Goal: Task Accomplishment & Management: Use online tool/utility

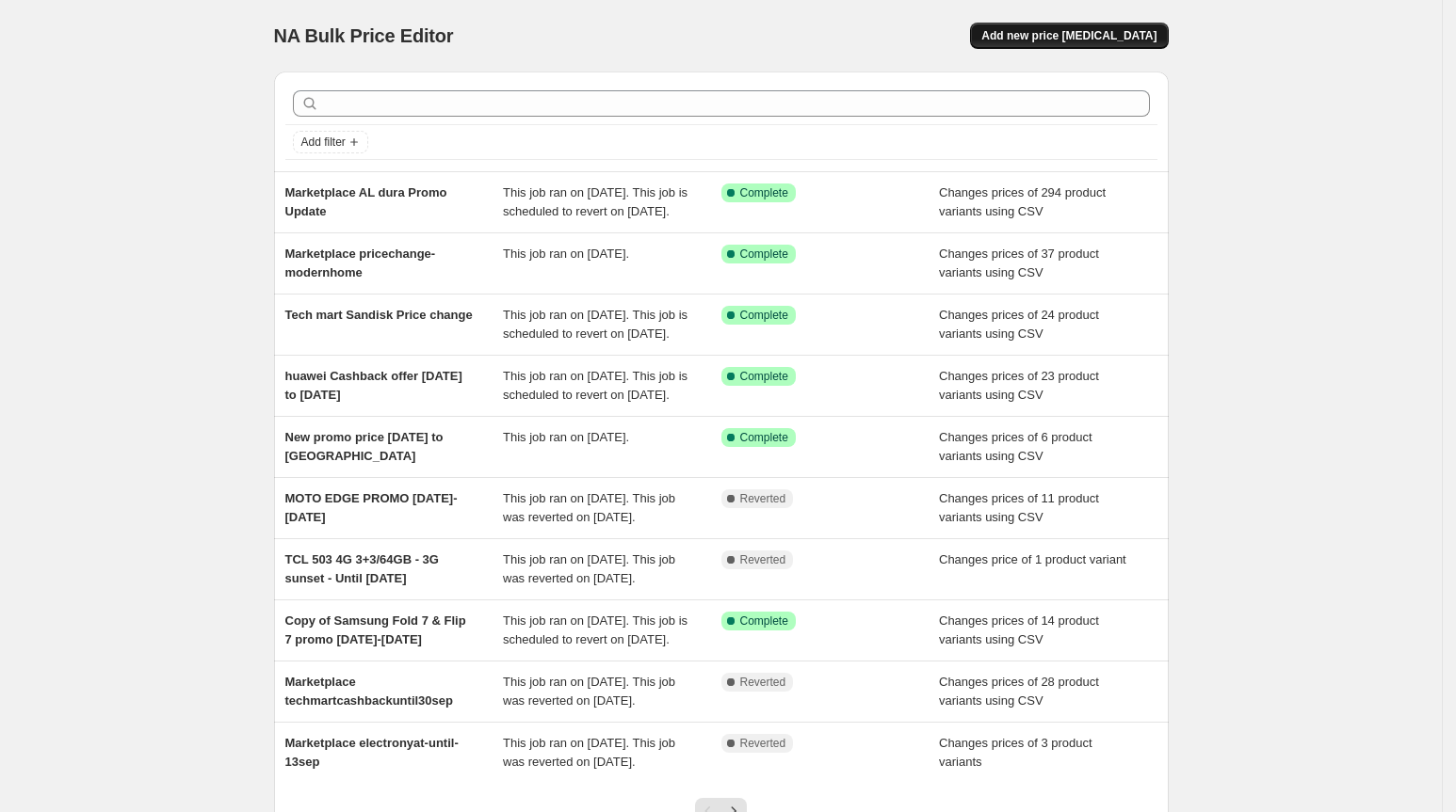
click at [1092, 47] on button "Add new price [MEDICAL_DATA]" at bounding box center [1068, 35] width 198 height 26
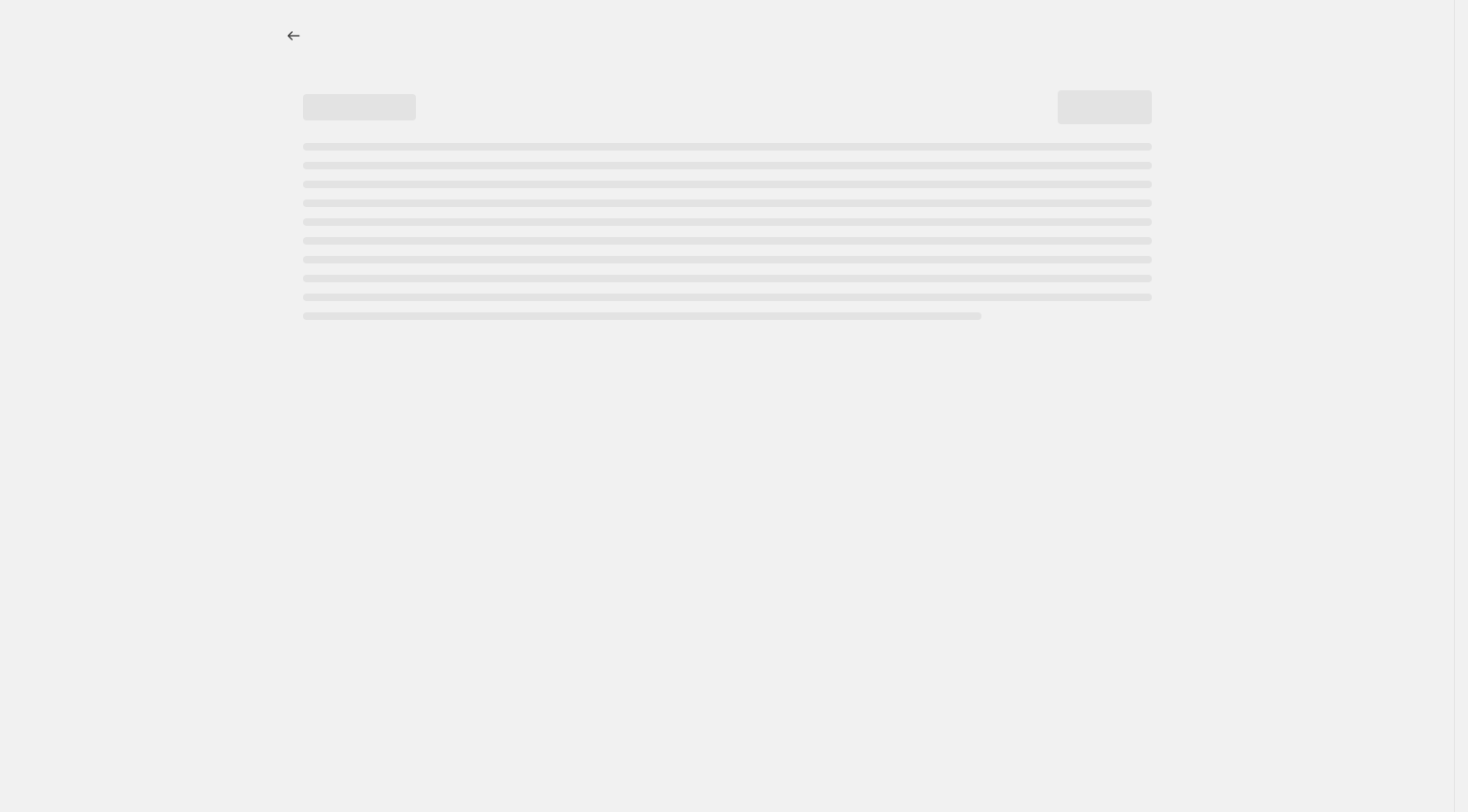
select select "percentage"
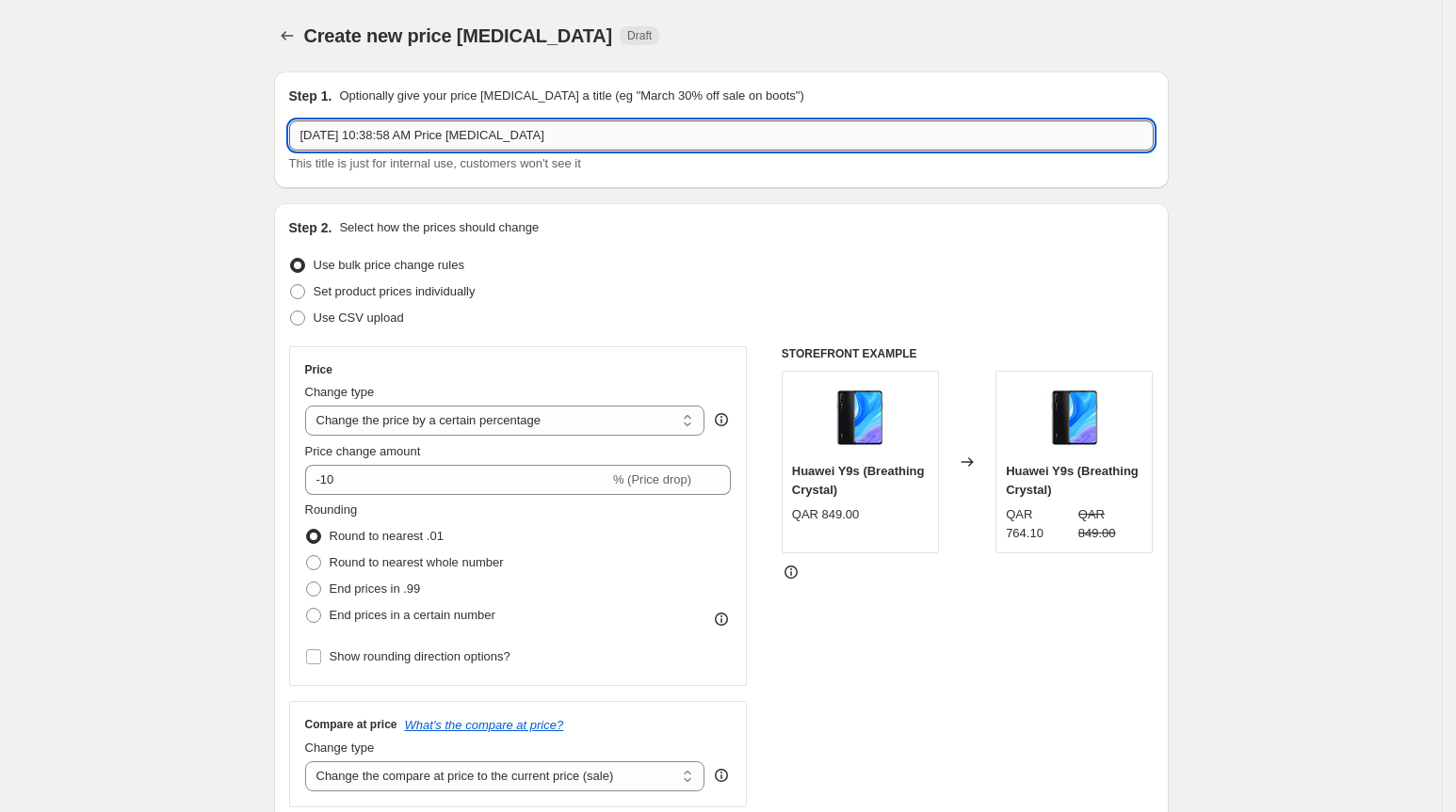
click at [596, 128] on input "[DATE] 10:38:58 AM Price [MEDICAL_DATA]" at bounding box center [721, 135] width 864 height 30
paste input "Accessories Promo [DATE]-[DATE]"
click at [308, 138] on input "Accessories Promo [DATE]-[DATE]" at bounding box center [721, 135] width 864 height 30
type input "swiss military Accessories Promo [DATE]-[DATE]"
click at [375, 315] on span "Use CSV upload" at bounding box center [358, 317] width 91 height 14
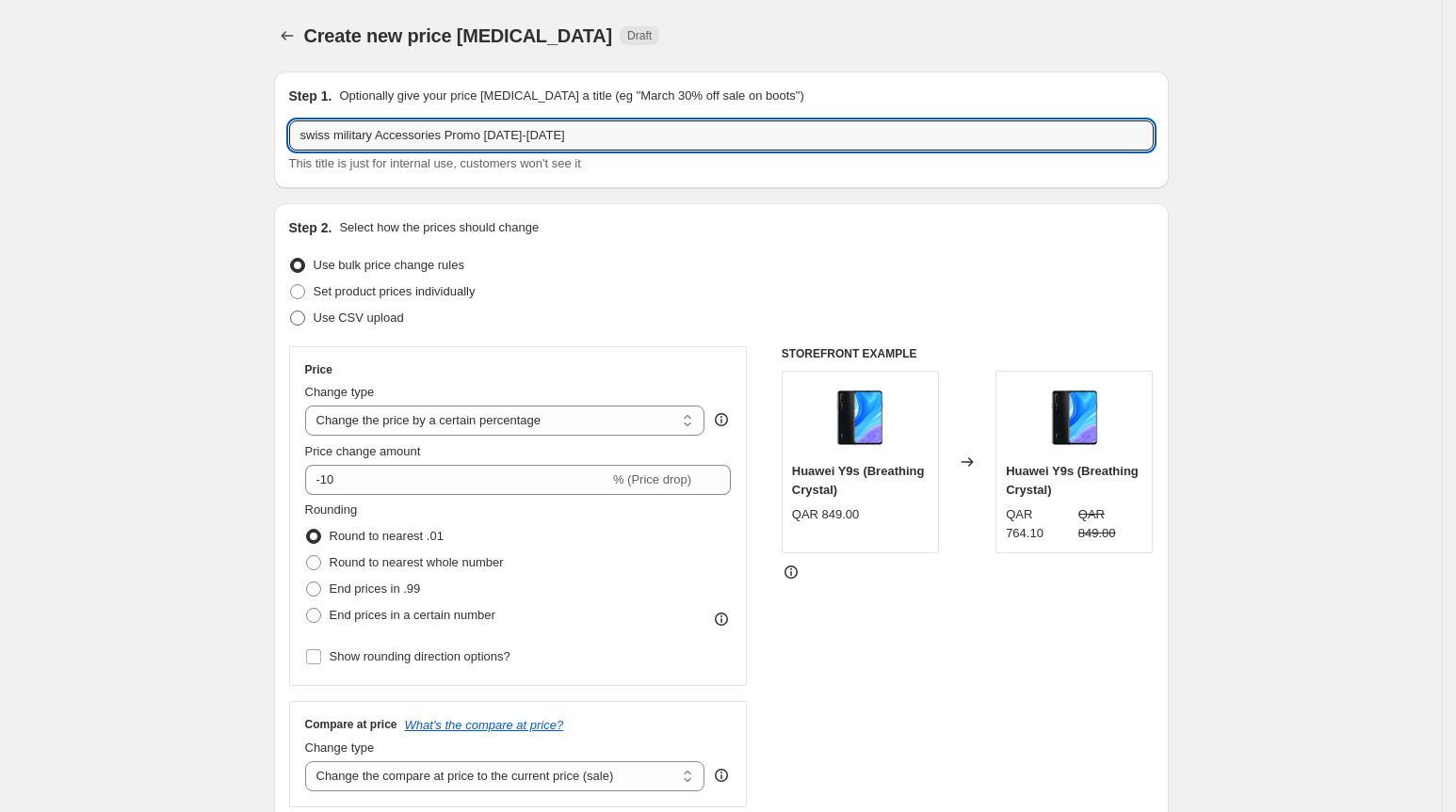
click at [291, 311] on input "Use CSV upload" at bounding box center [290, 310] width 1 height 1
radio input "true"
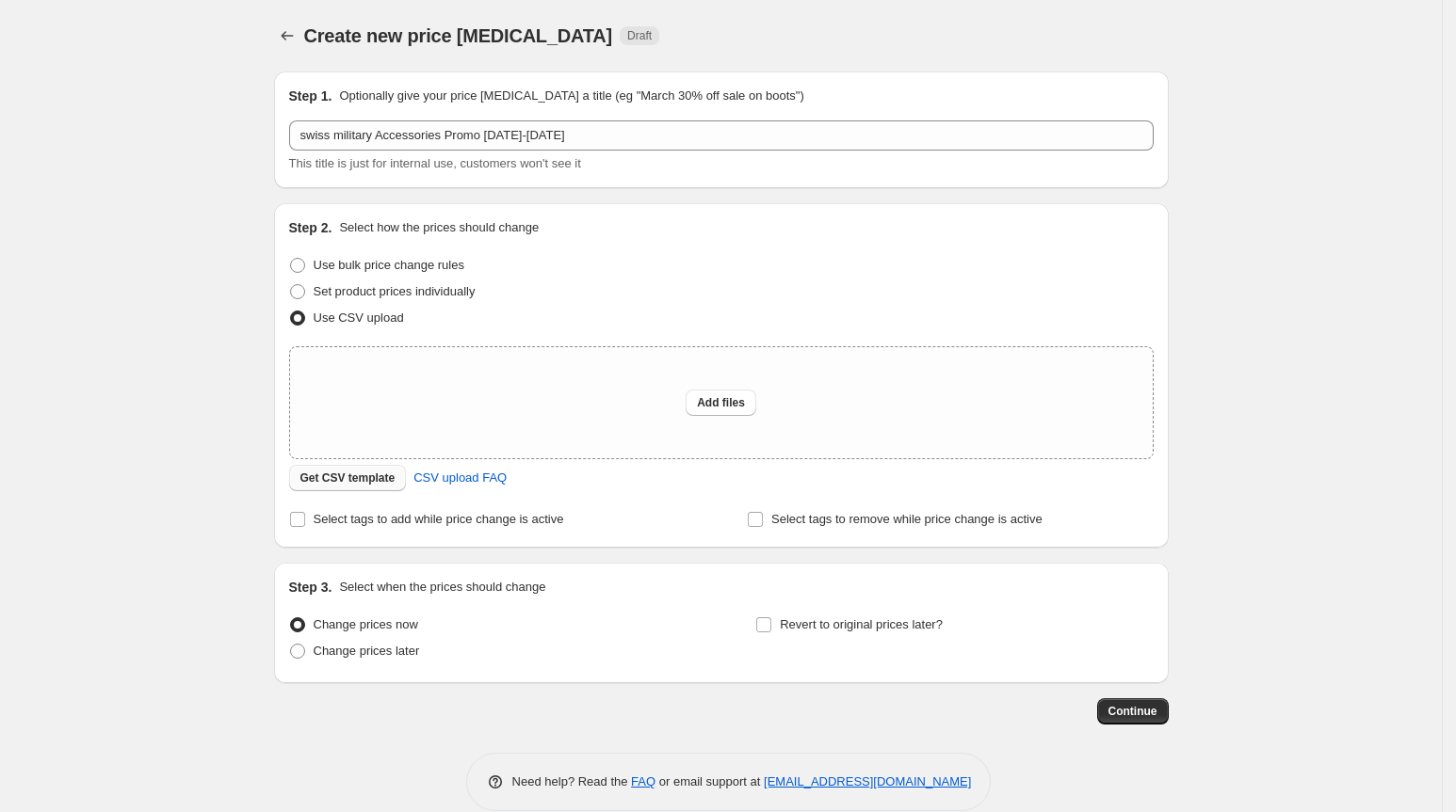
click at [333, 483] on span "Get CSV template" at bounding box center [348, 477] width 95 height 15
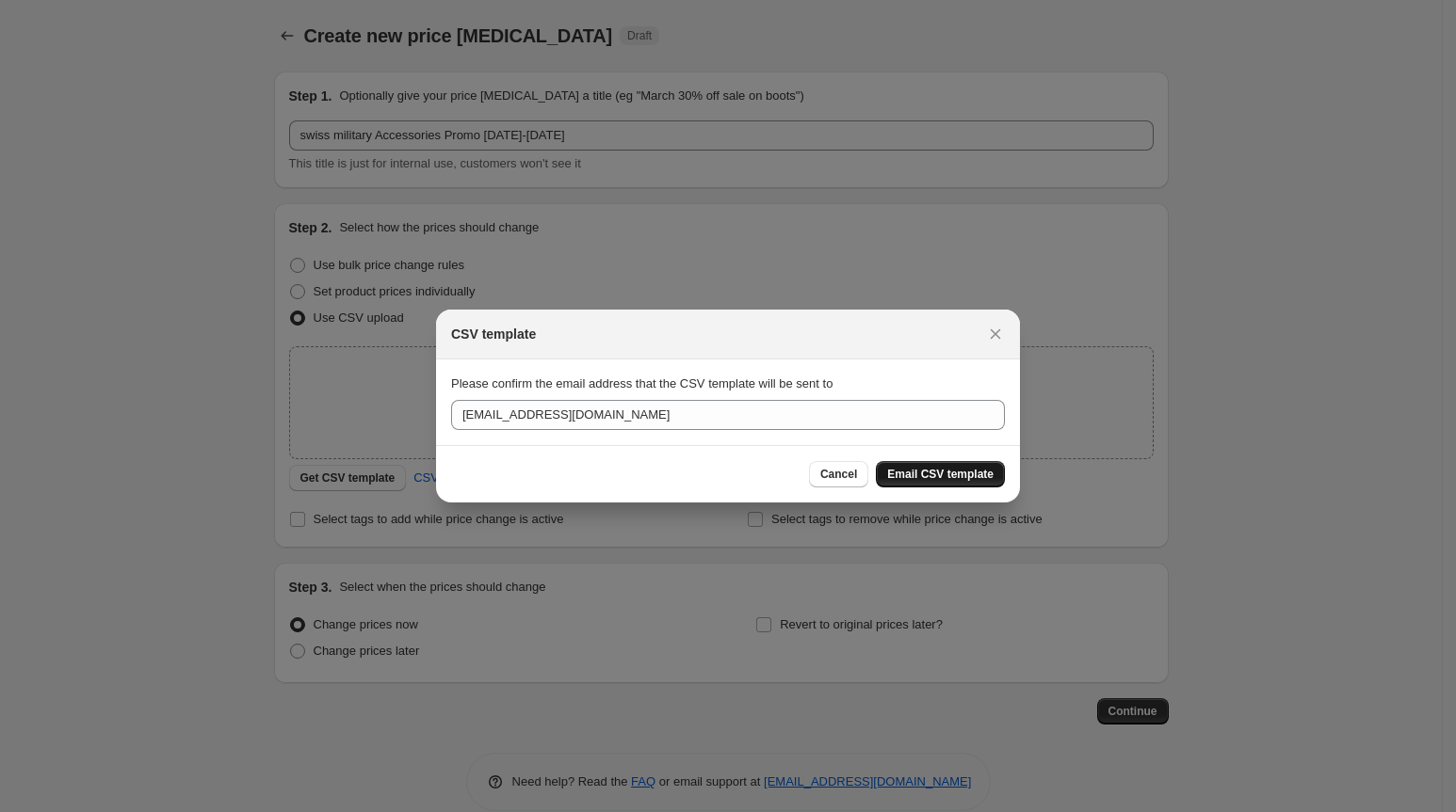
click at [938, 475] on span "Email CSV template" at bounding box center [939, 473] width 106 height 15
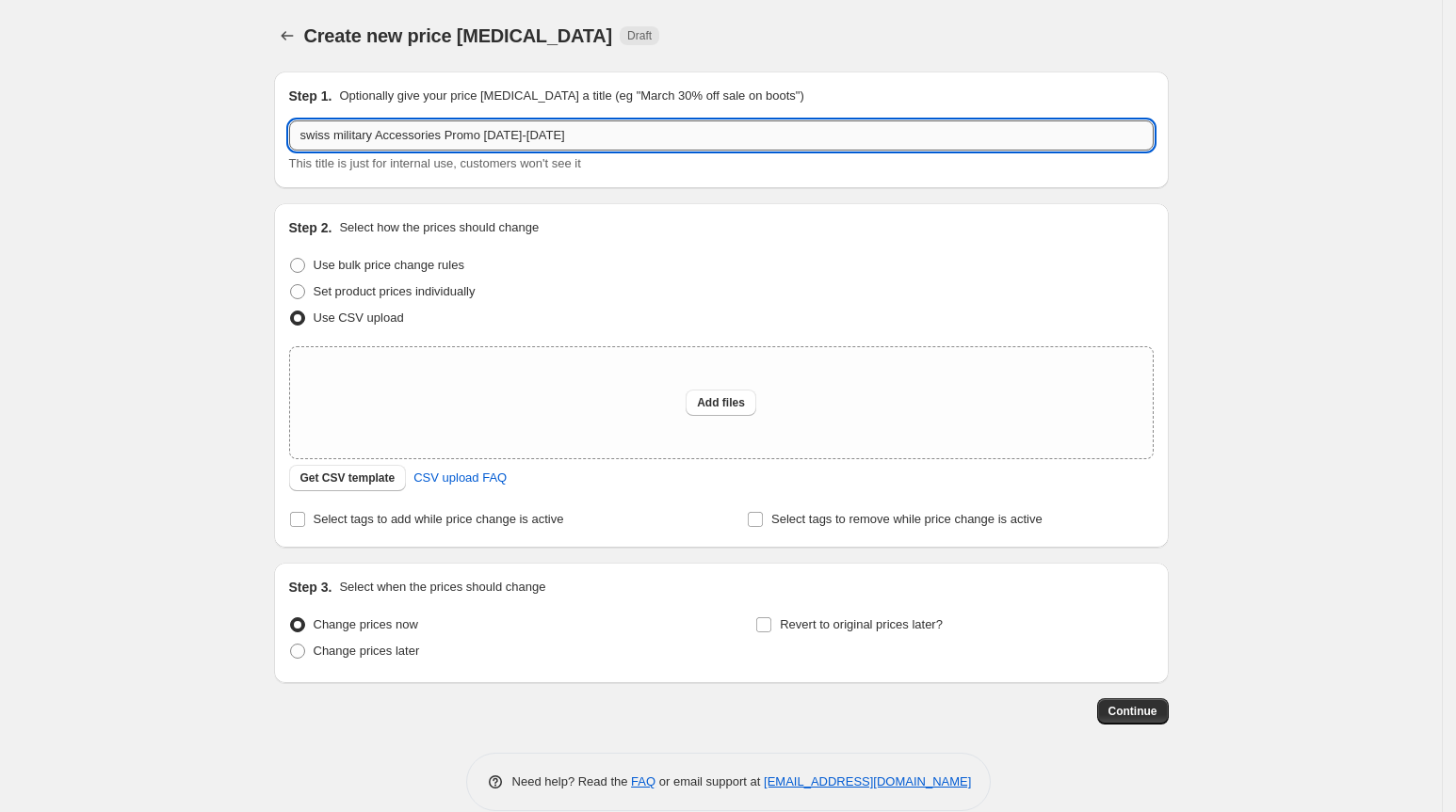
click at [620, 134] on input "swiss military Accessories Promo [DATE]-[DATE]" at bounding box center [721, 135] width 864 height 30
paste input "Moto National"
type input "Moto National Promo [DATE]-[DATE]"
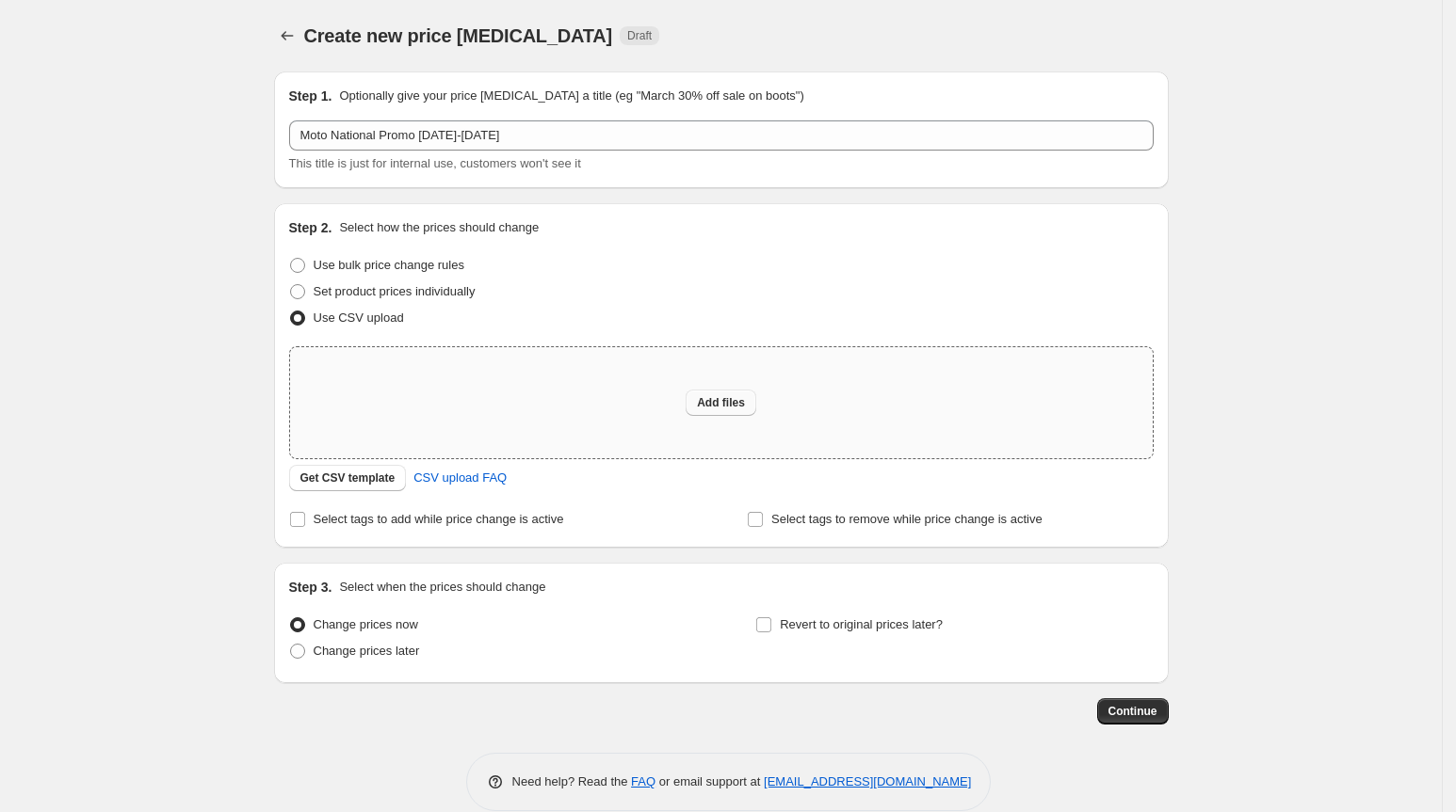
click at [720, 409] on span "Add files" at bounding box center [721, 402] width 48 height 15
type input "C:\fakepath\Moto National Promo [DATE]-[DATE].csv"
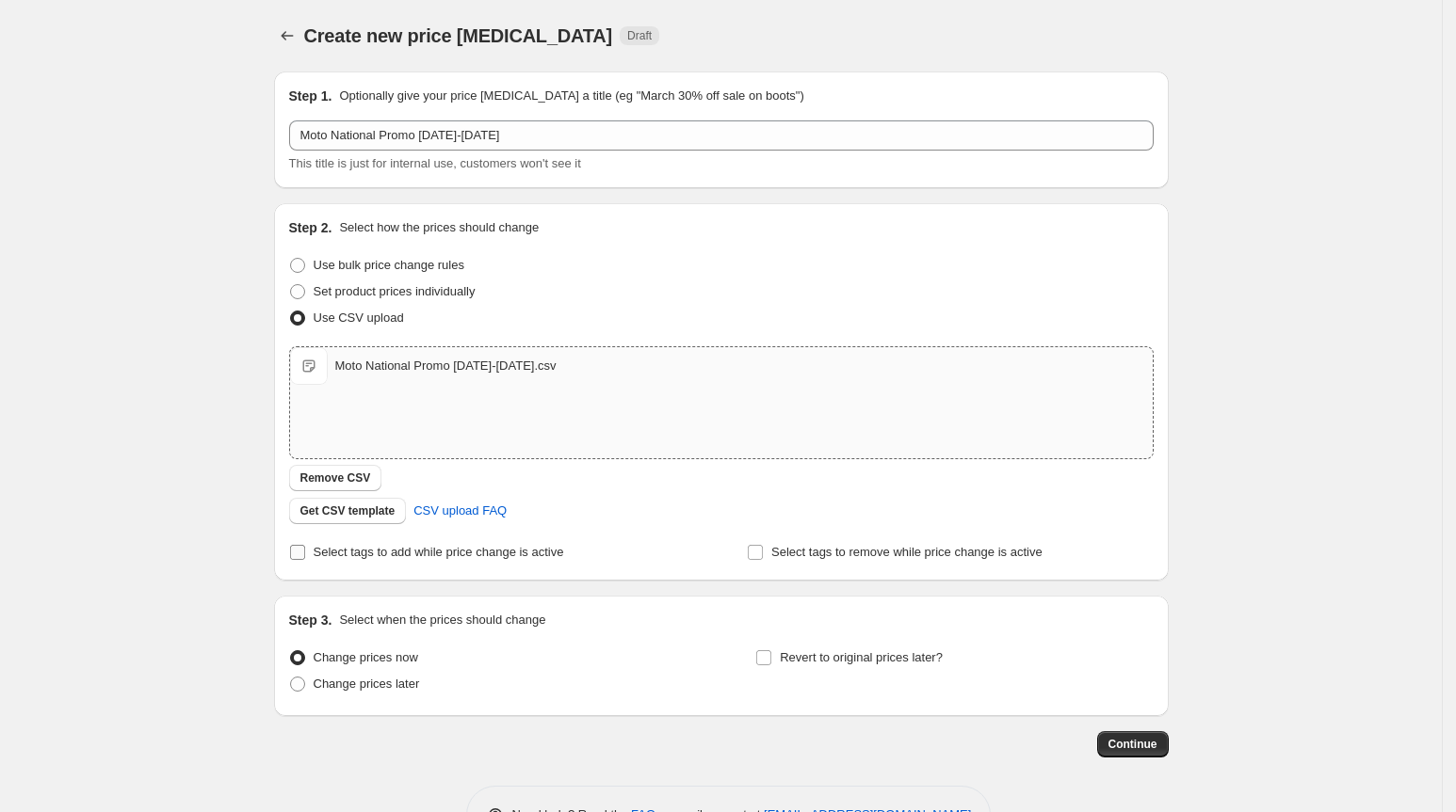
click at [357, 557] on span "Select tags to add while price change is active" at bounding box center [438, 551] width 251 height 14
click at [305, 557] on input "Select tags to add while price change is active" at bounding box center [297, 551] width 15 height 15
checkbox input "true"
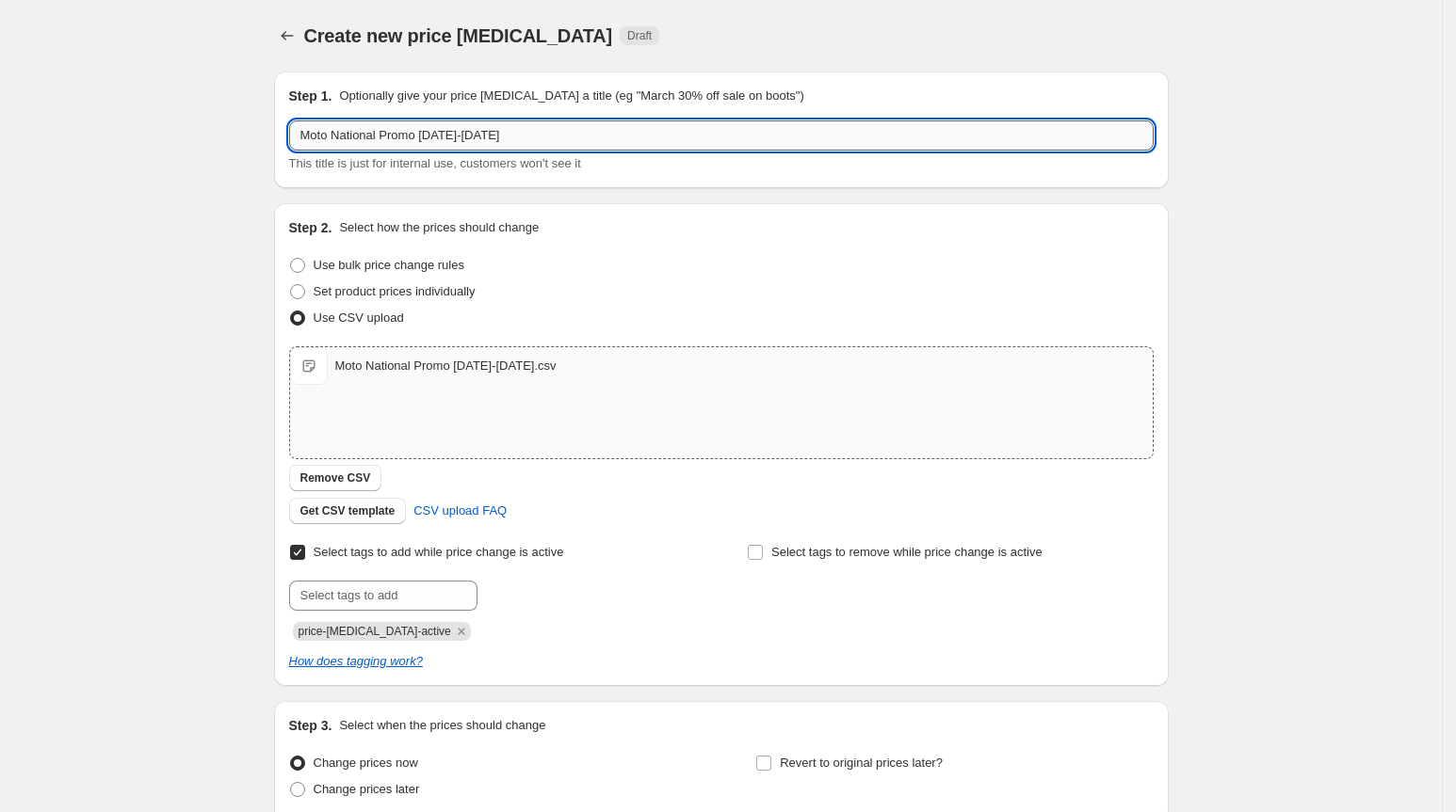
click at [626, 133] on input "Moto National Promo [DATE]-[DATE]" at bounding box center [721, 135] width 864 height 30
click at [420, 594] on input "text" at bounding box center [383, 595] width 188 height 30
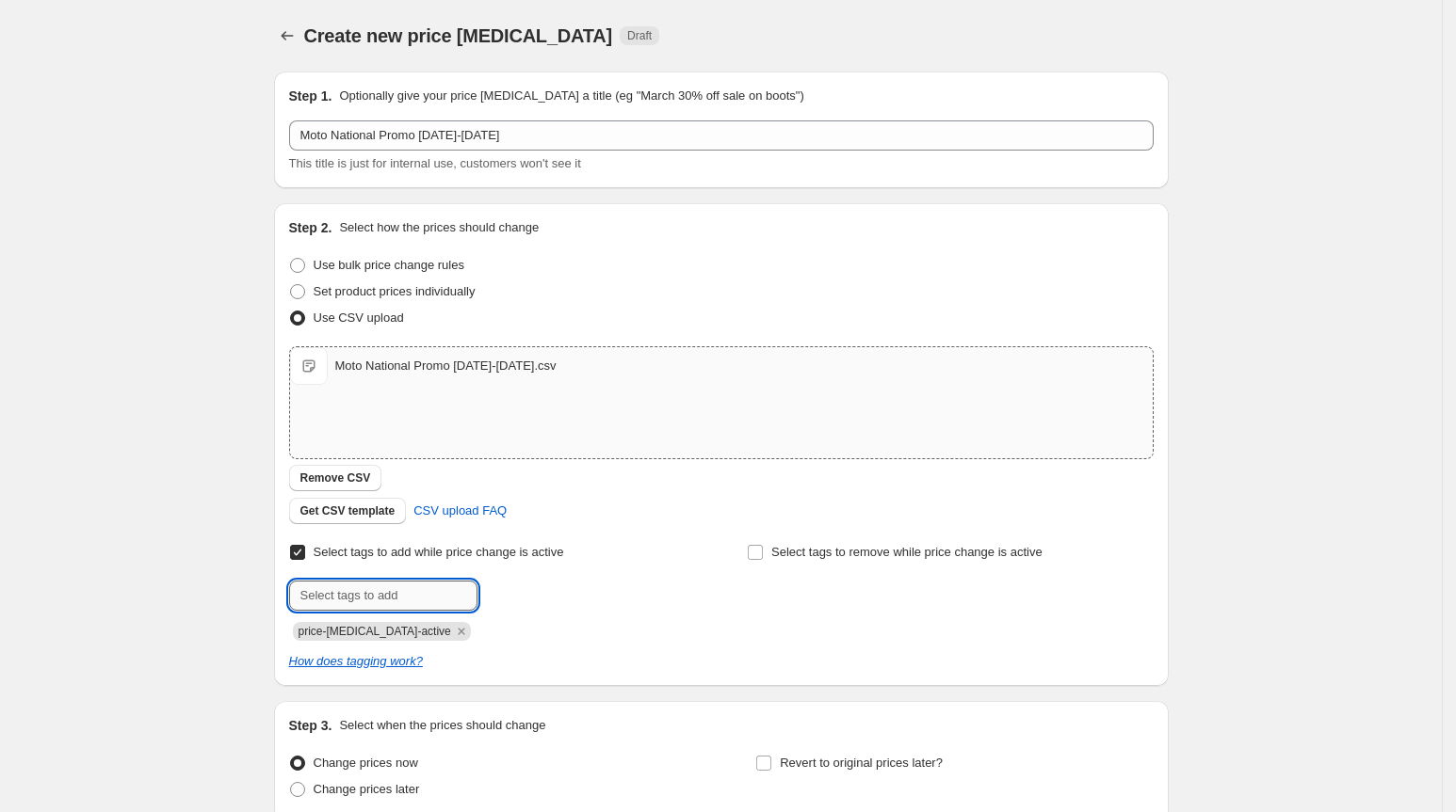
paste input "Moto National Promo [DATE]-[DATE]"
type input "Moto National Promo [DATE]-[DATE]"
click at [579, 591] on span "Moto Nationa..." at bounding box center [558, 594] width 81 height 14
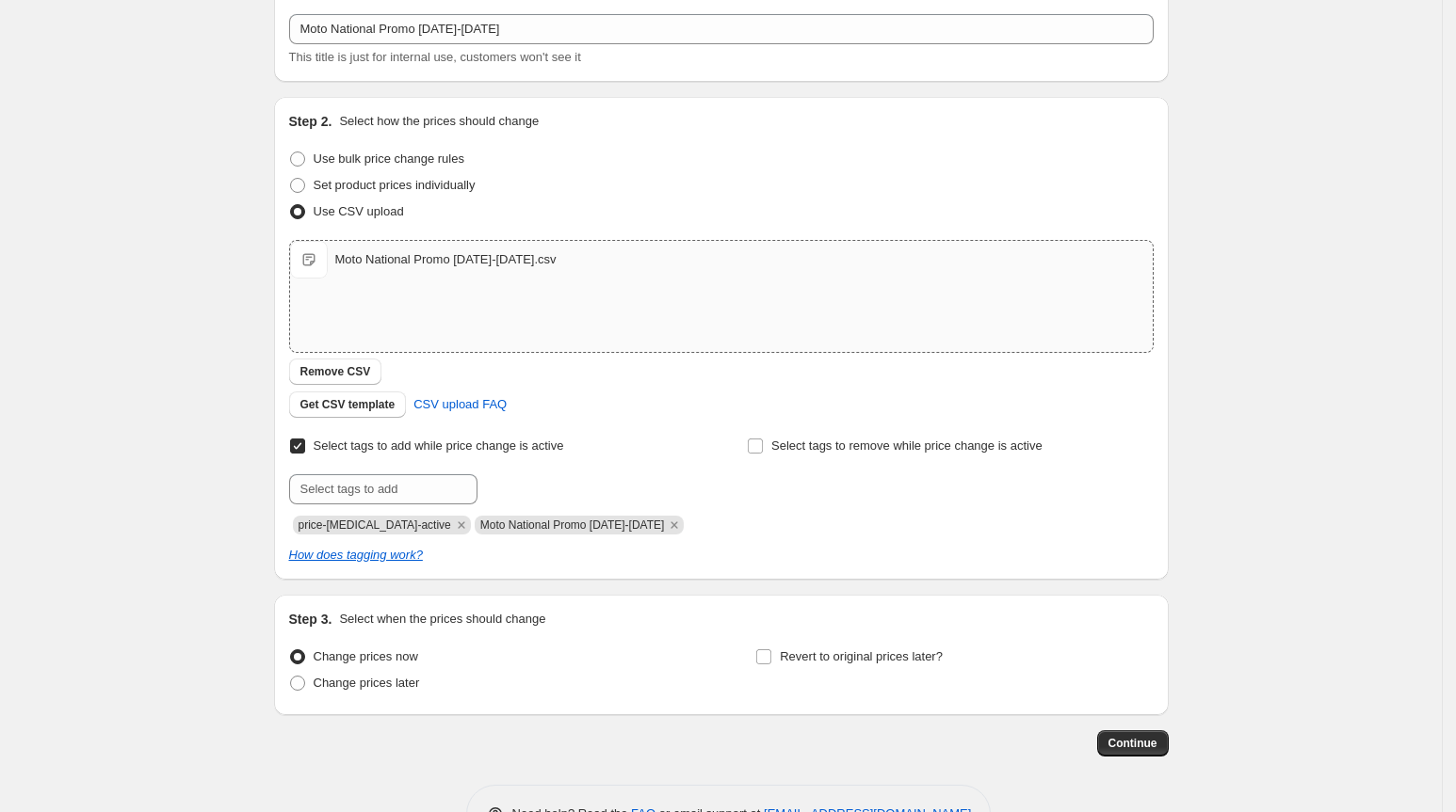
scroll to position [104, 0]
click at [771, 659] on input "Revert to original prices later?" at bounding box center [763, 658] width 15 height 15
checkbox input "true"
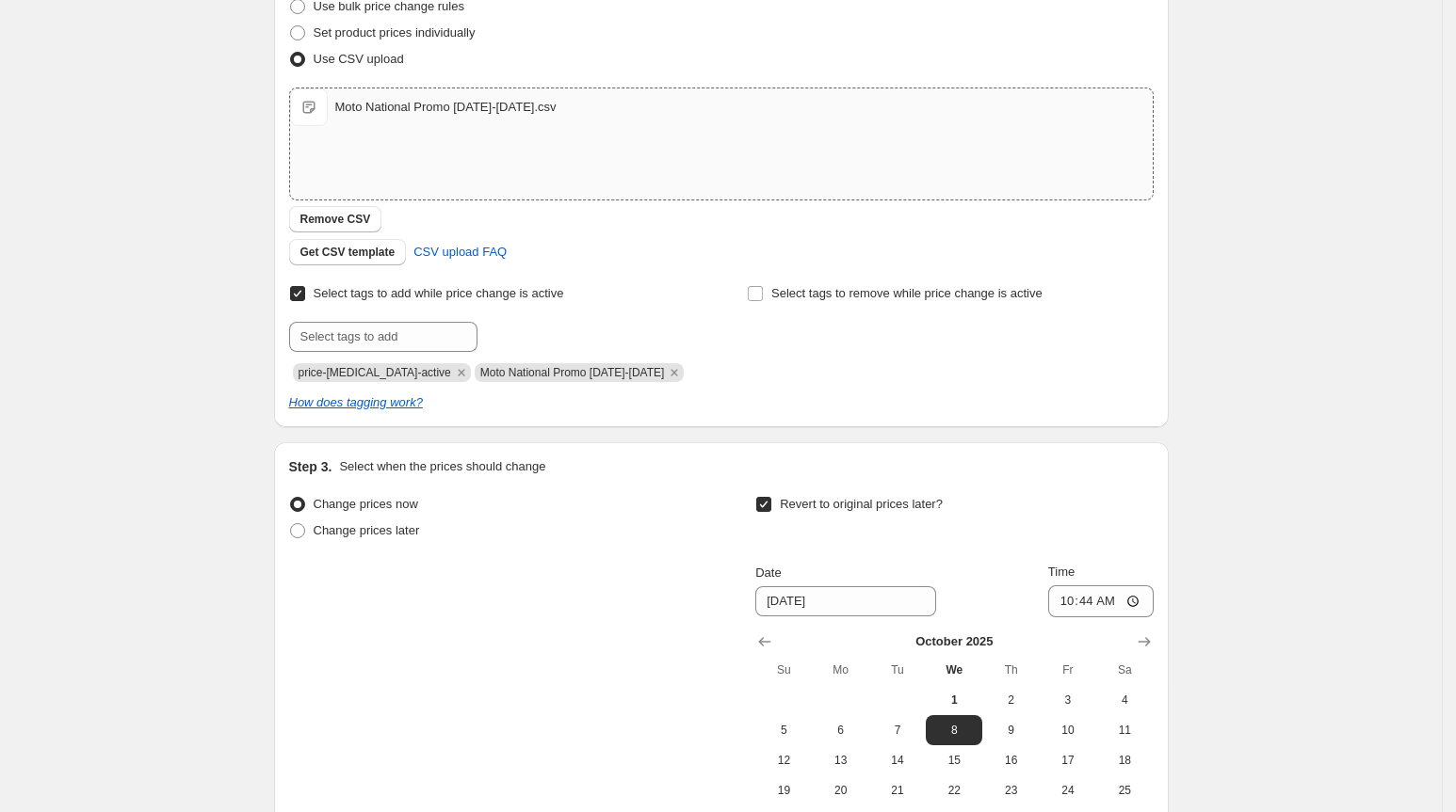
scroll to position [262, 0]
click at [1143, 637] on icon "Show next month, November 2025" at bounding box center [1144, 638] width 19 height 19
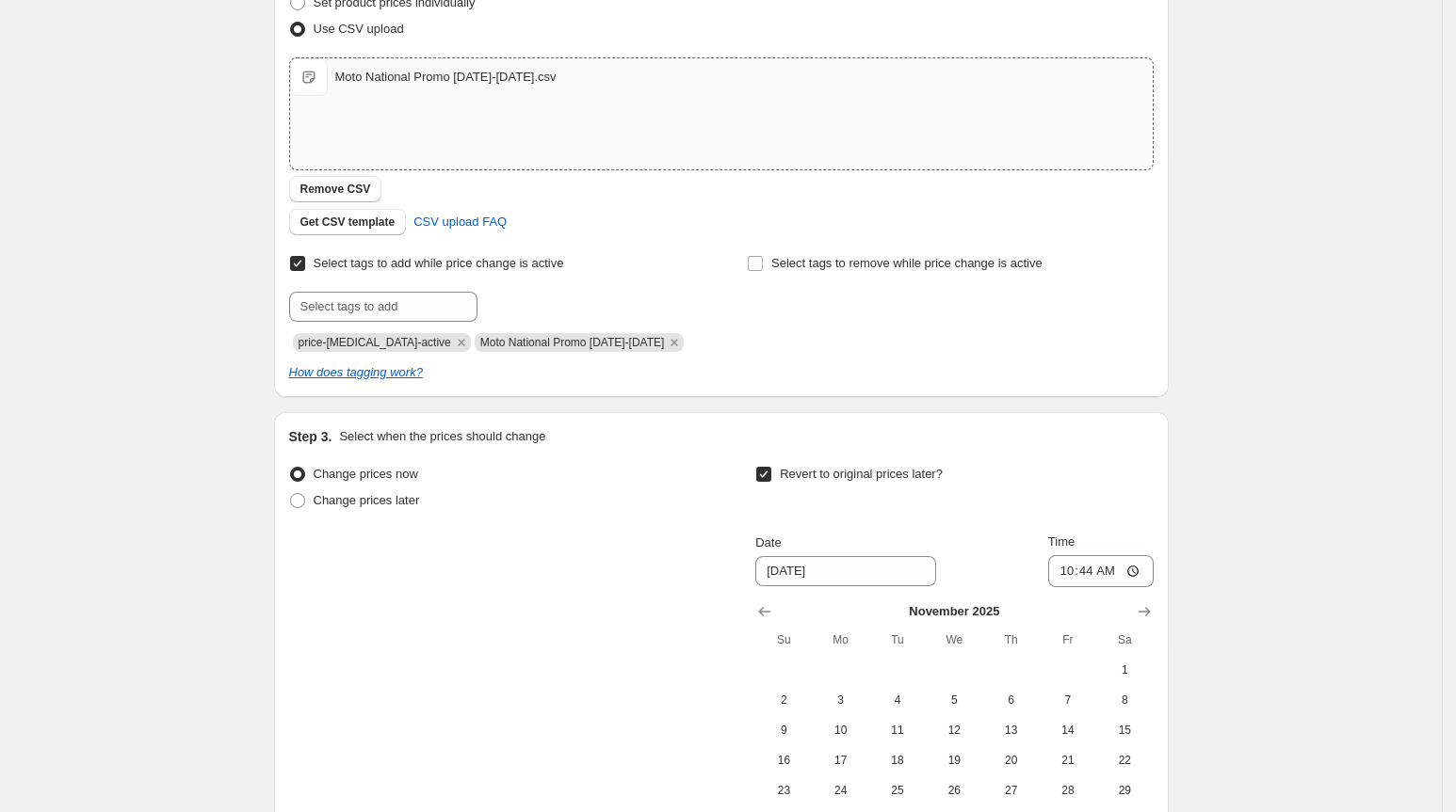
scroll to position [396, 0]
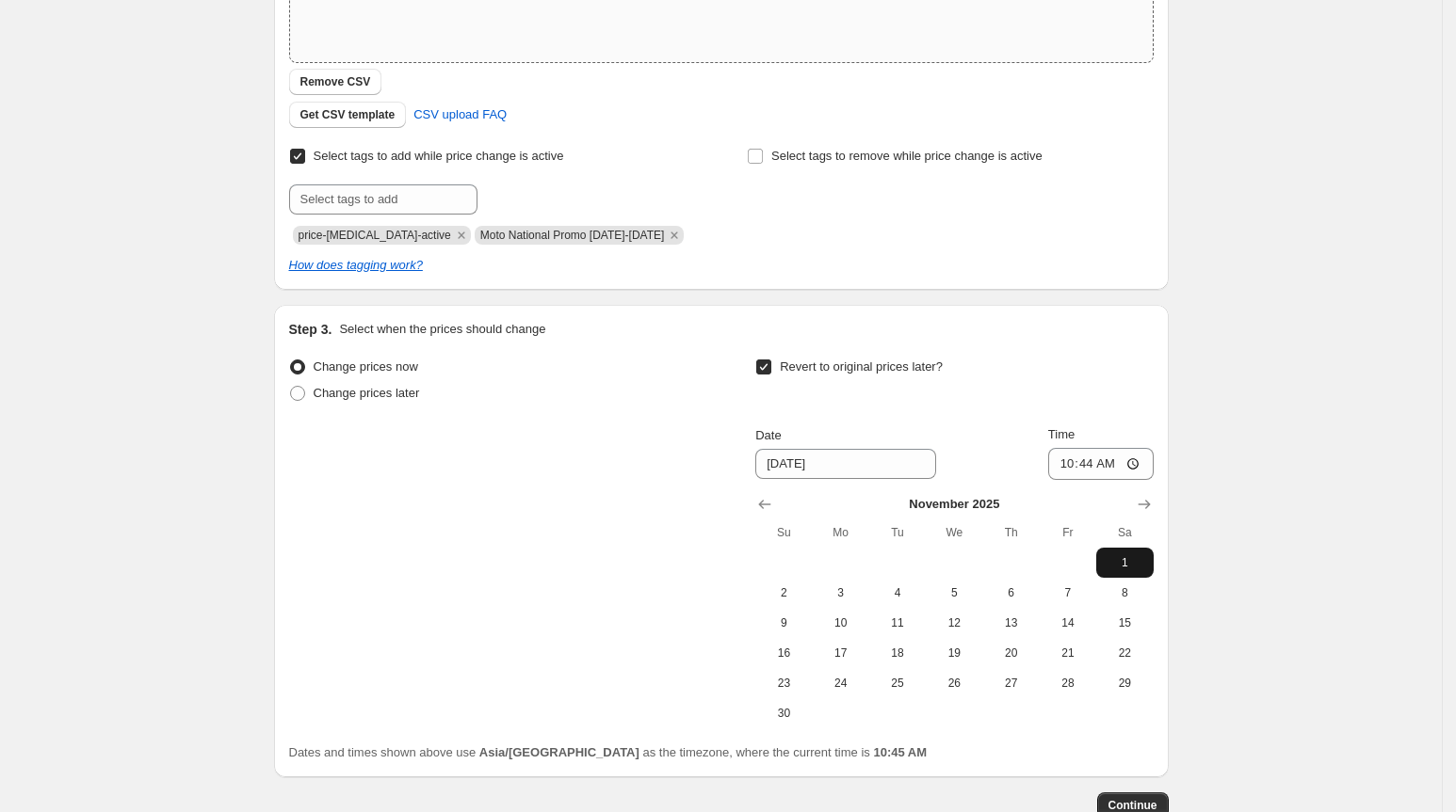
click at [1125, 555] on span "1" at bounding box center [1124, 562] width 41 height 15
type input "[DATE]"
click at [1070, 465] on input "10:44" at bounding box center [1101, 464] width 105 height 32
type input "00:00"
click at [1186, 307] on div "Create new price [MEDICAL_DATA]. This page is ready Create new price [MEDICAL_D…" at bounding box center [721, 268] width 939 height 1330
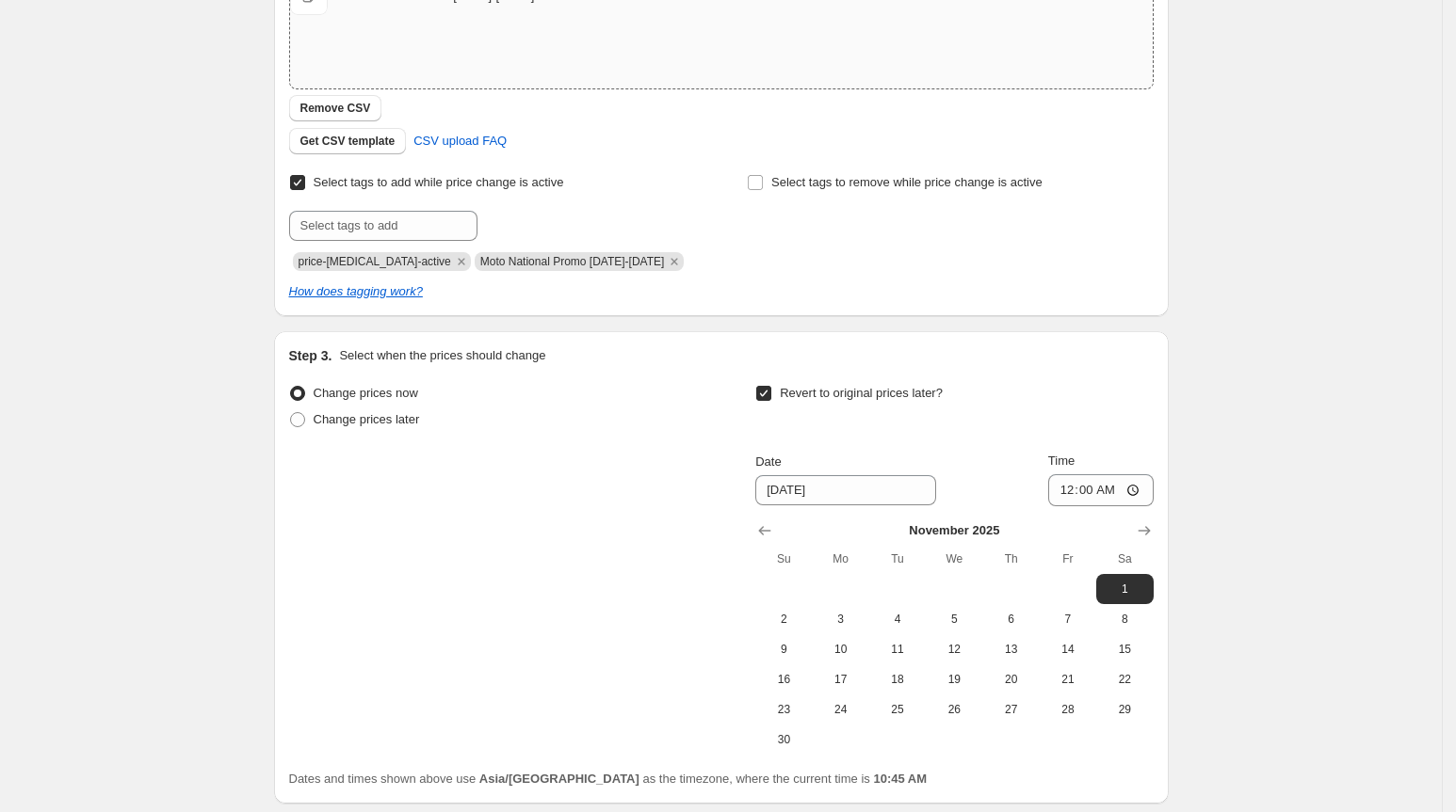
scroll to position [517, 0]
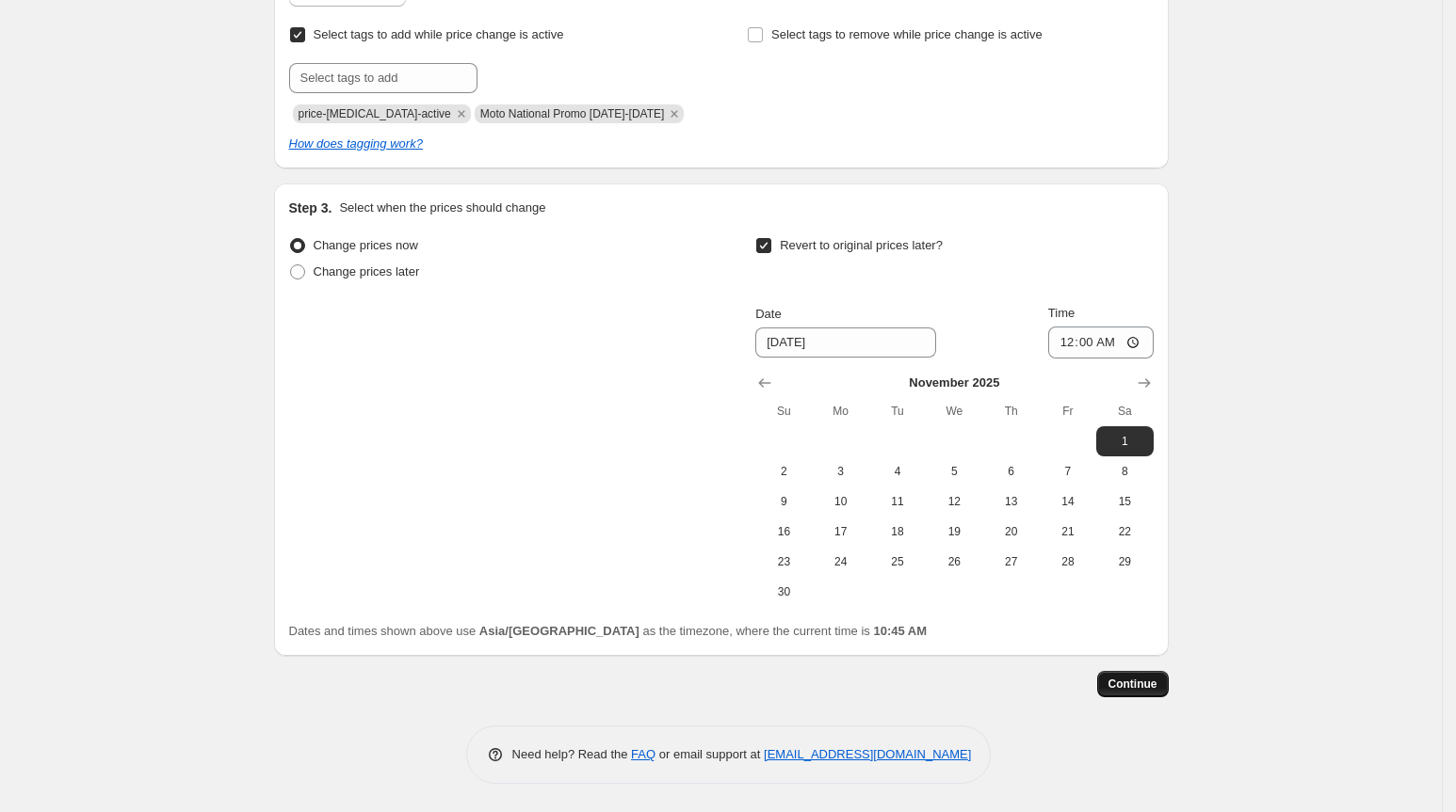
click at [1151, 684] on span "Continue" at bounding box center [1133, 683] width 49 height 15
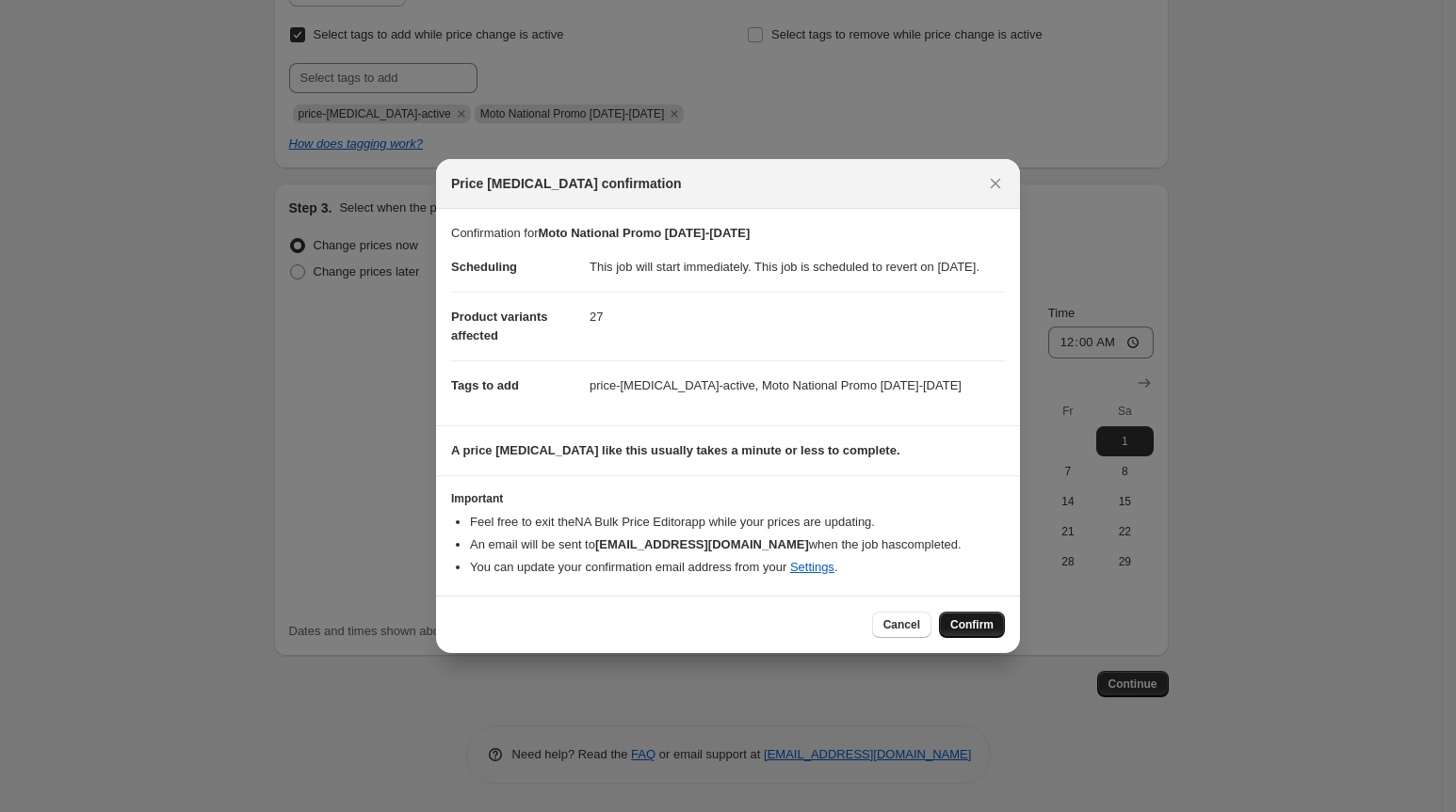
click at [965, 638] on button "Confirm" at bounding box center [973, 625] width 66 height 26
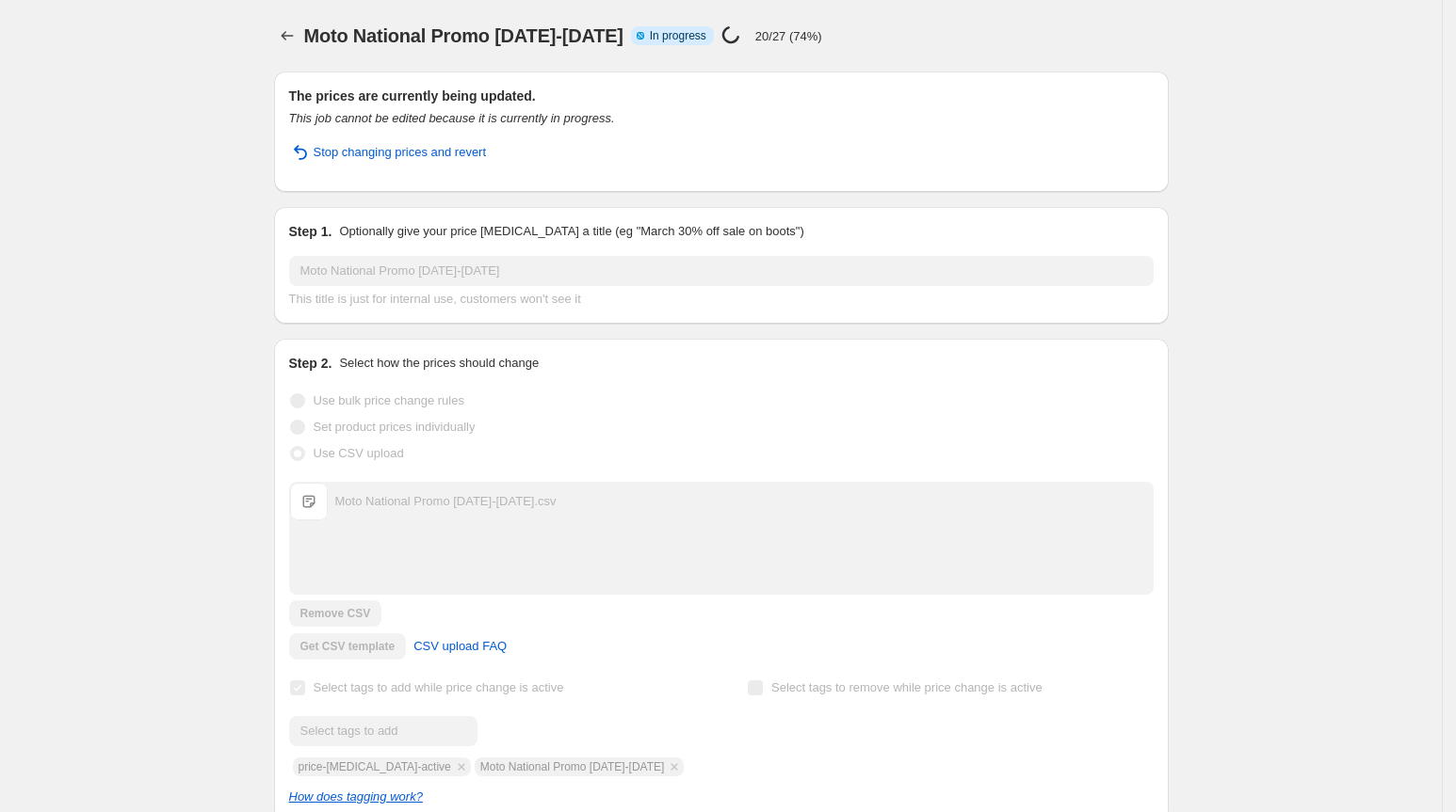
drag, startPoint x: 632, startPoint y: 37, endPoint x: 444, endPoint y: 30, distance: 188.1
click at [444, 30] on span "Moto National Promo [DATE]-[DATE]" at bounding box center [464, 35] width 319 height 20
click at [623, 33] on span "Moto National Promo [DATE]-[DATE]" at bounding box center [464, 35] width 319 height 20
drag, startPoint x: 633, startPoint y: 36, endPoint x: 312, endPoint y: 34, distance: 321.0
click at [312, 34] on span "Moto National Promo [DATE]-[DATE]" at bounding box center [464, 35] width 319 height 20
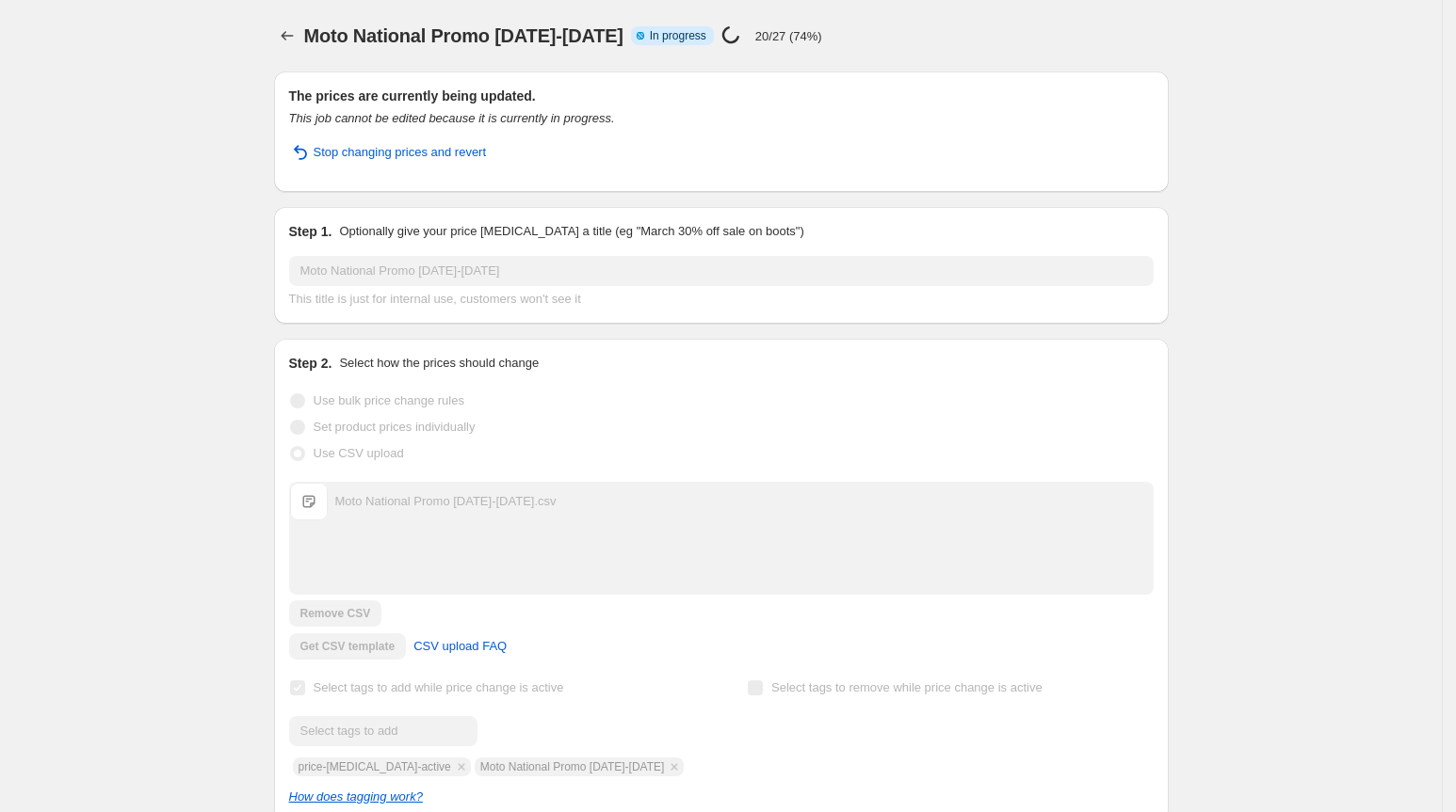
copy span "Moto National Promo [DATE]-[DATE]"
click at [285, 43] on icon "Price change jobs" at bounding box center [286, 35] width 19 height 19
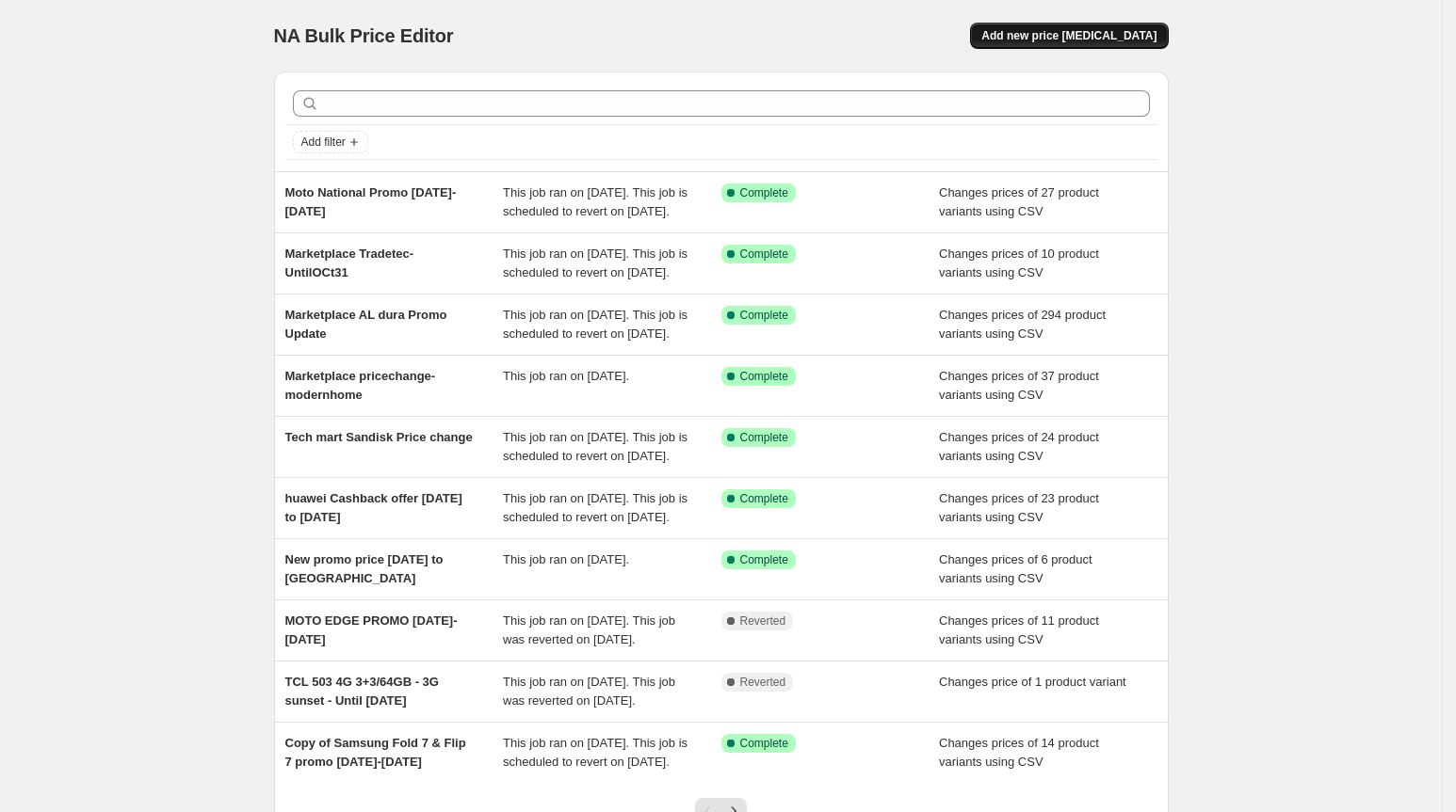
click at [1084, 46] on button "Add new price [MEDICAL_DATA]" at bounding box center [1068, 35] width 198 height 26
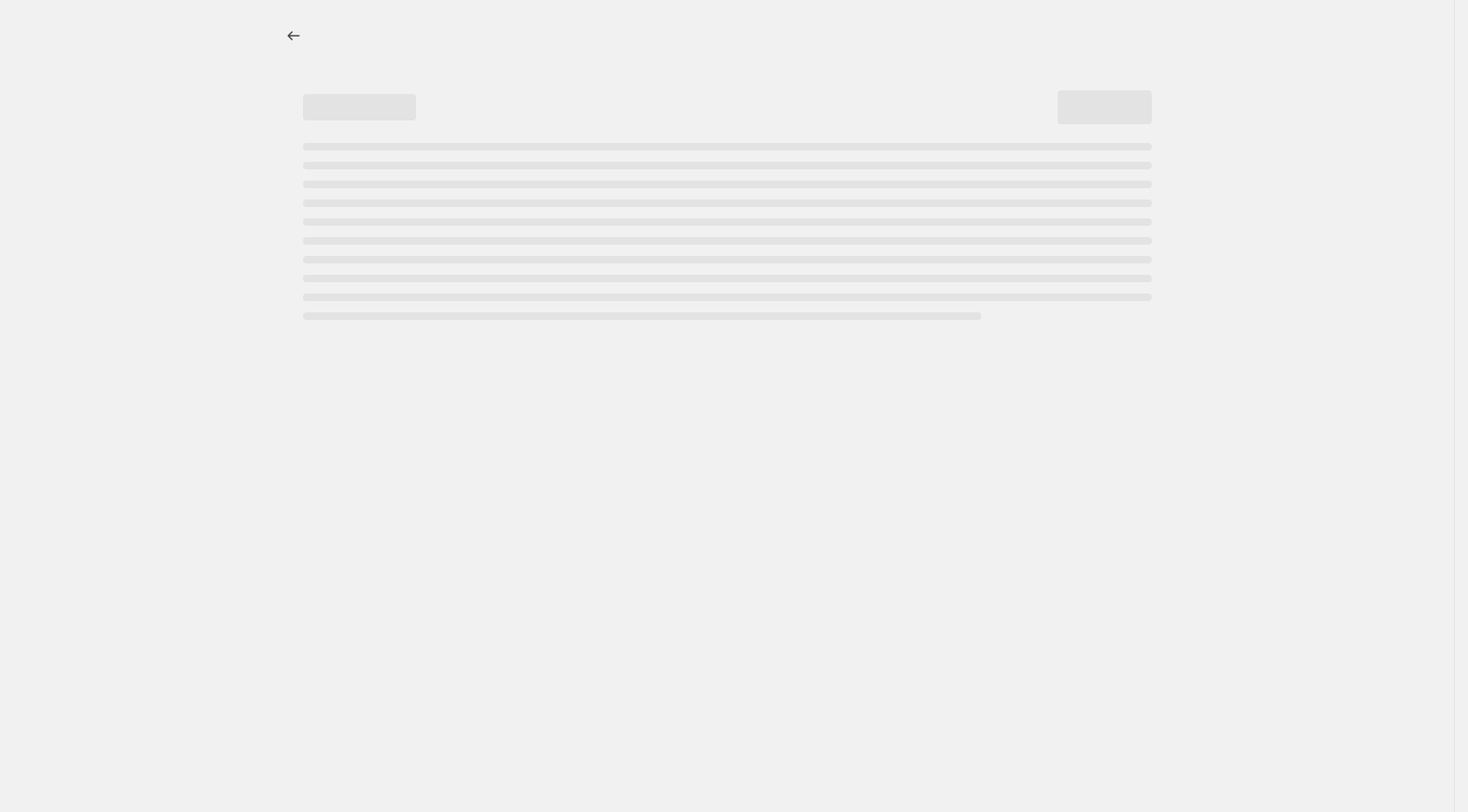
select select "percentage"
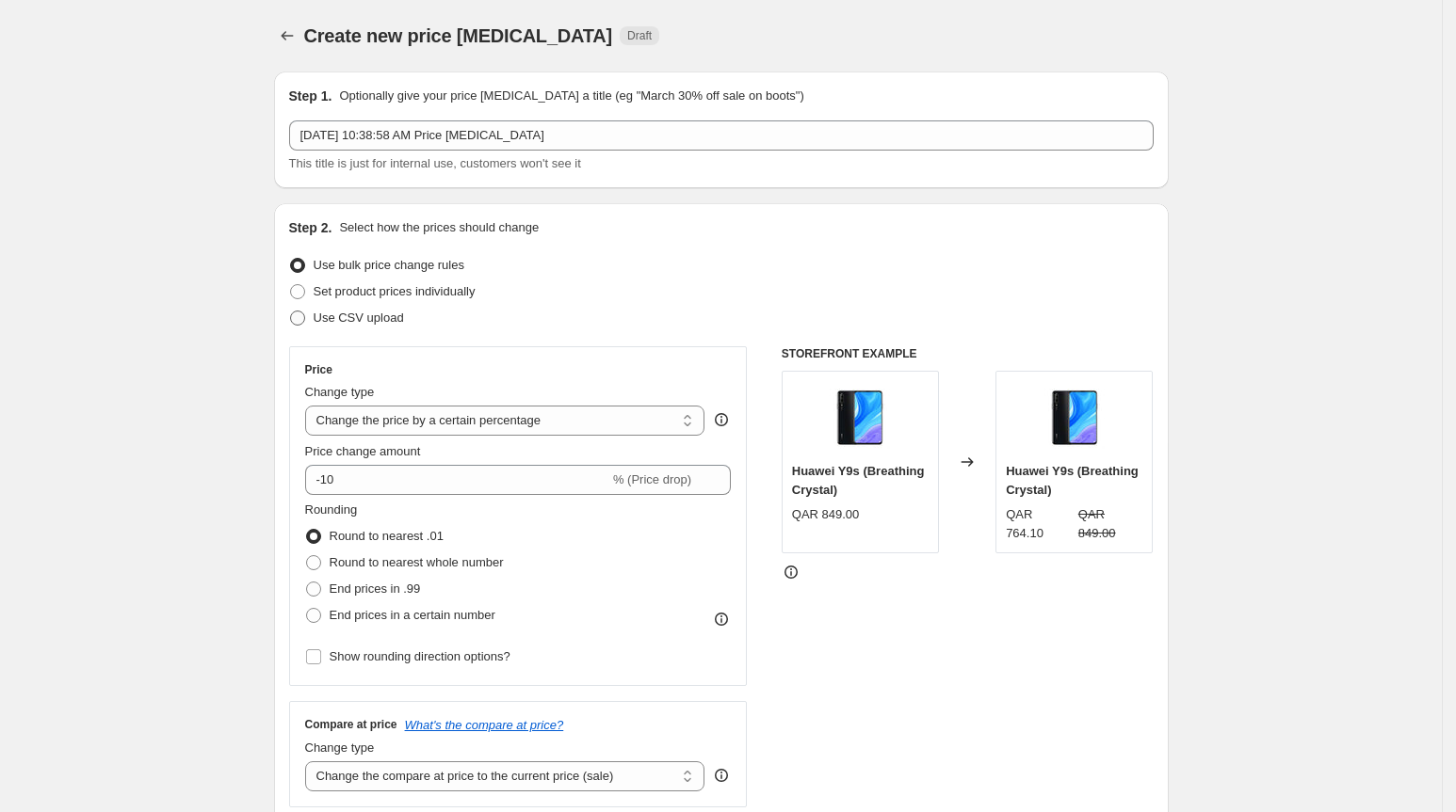
click at [364, 318] on span "Use CSV upload" at bounding box center [358, 317] width 91 height 14
click at [291, 311] on input "Use CSV upload" at bounding box center [290, 310] width 1 height 1
radio input "true"
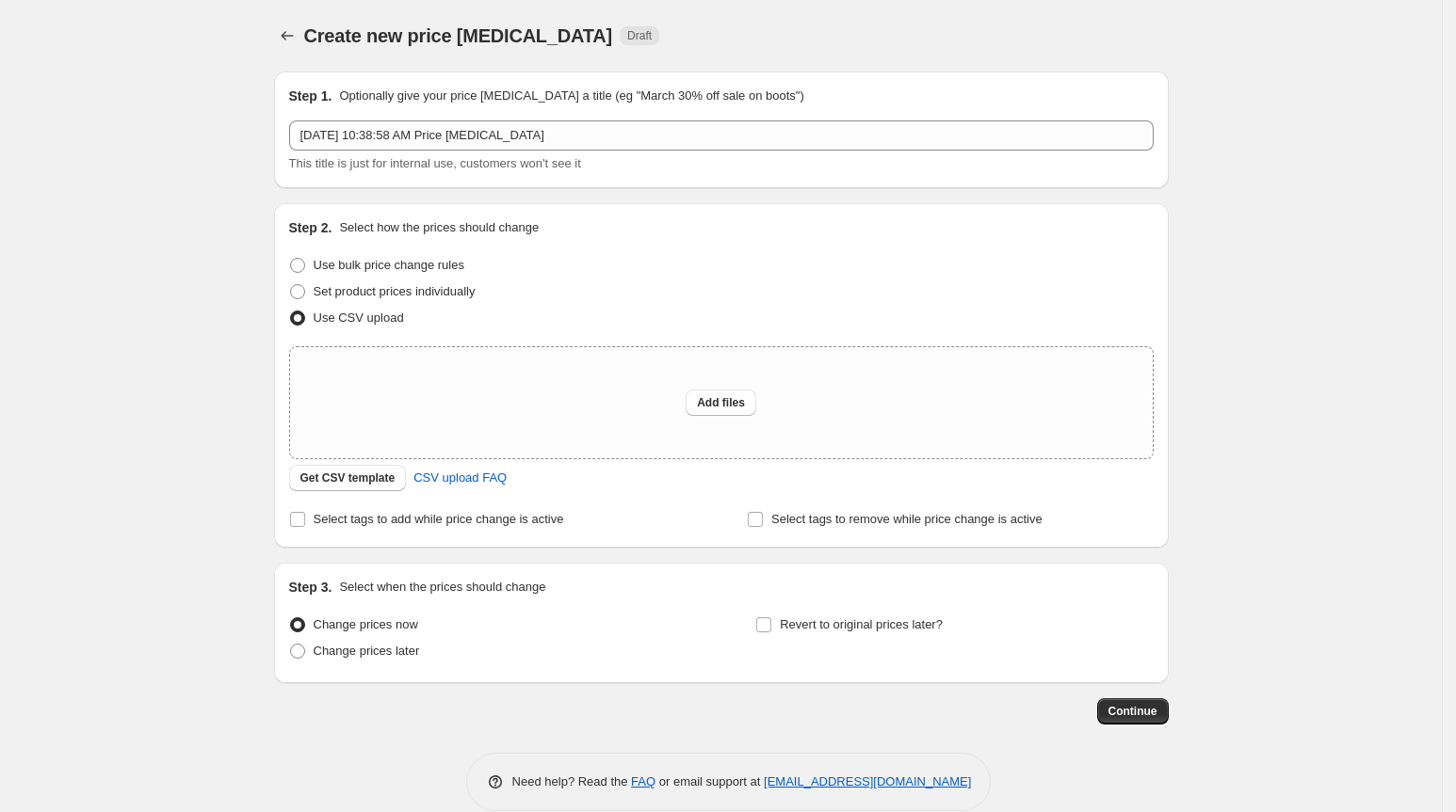
click at [617, 151] on div "[DATE] 10:38:58 AM Price [MEDICAL_DATA] This title is just for internal use, cu…" at bounding box center [721, 146] width 864 height 53
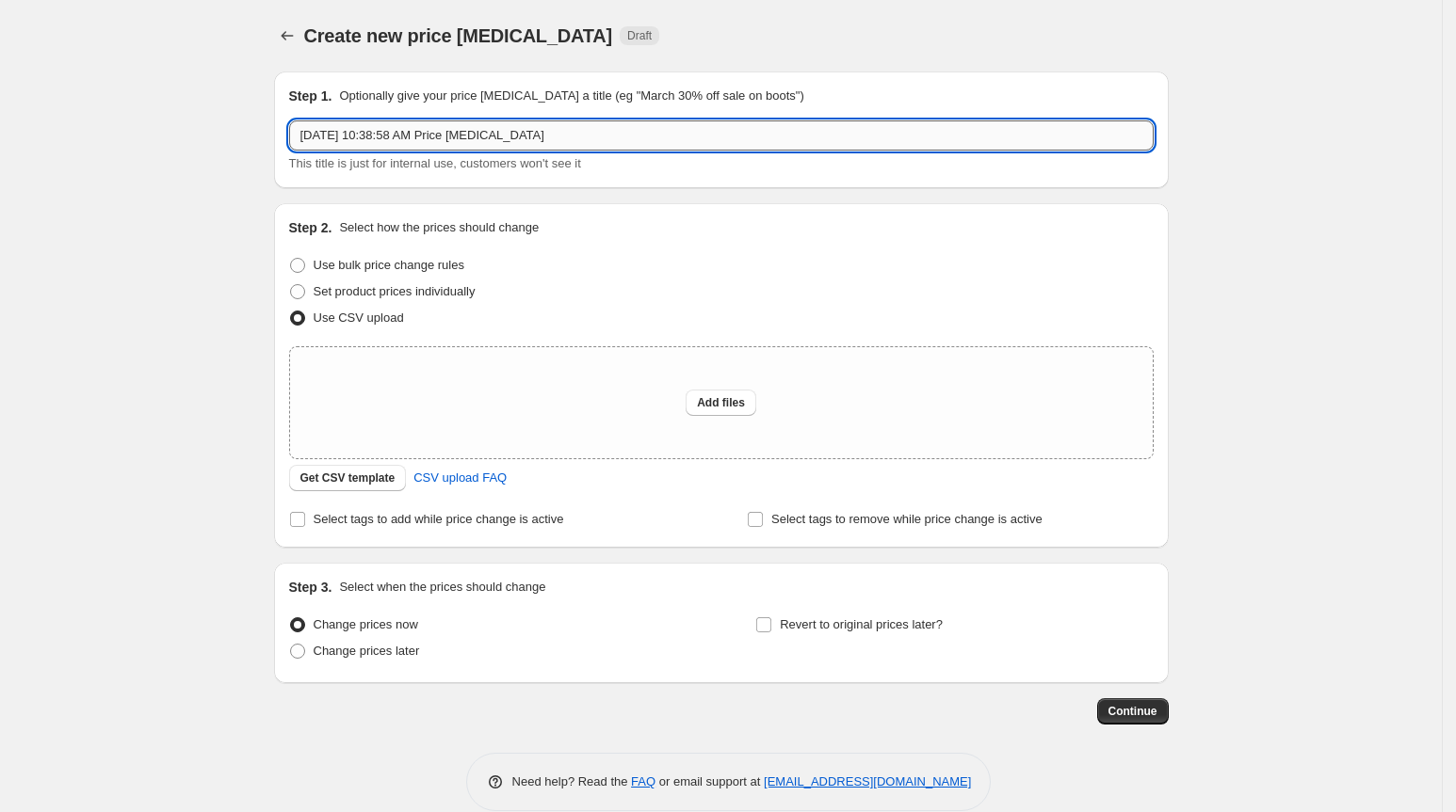
click at [607, 134] on input "[DATE] 10:38:58 AM Price [MEDICAL_DATA]" at bounding box center [721, 135] width 864 height 30
click at [432, 146] on input "text" at bounding box center [721, 135] width 864 height 30
click at [371, 122] on input "text" at bounding box center [721, 135] width 864 height 30
click at [412, 138] on input "text" at bounding box center [721, 135] width 864 height 30
paste input "Cash back - Honor [DATE]-[DATE]"
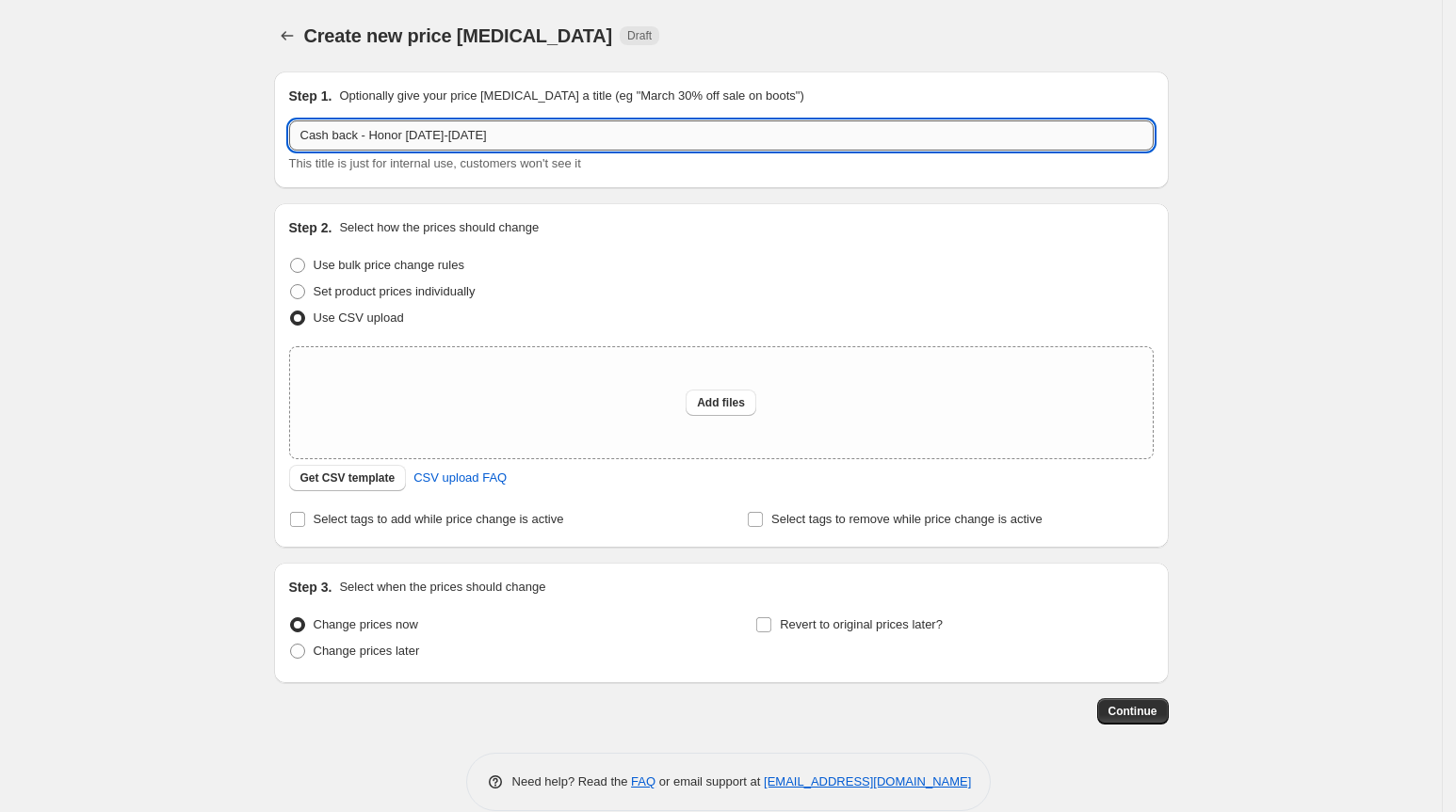
click at [414, 136] on input "Cash back - Honor [DATE]-[DATE]" at bounding box center [721, 135] width 864 height 30
type input "Cash back - Honor [DATE]-[DATE]"
click at [726, 408] on span "Add files" at bounding box center [721, 402] width 48 height 15
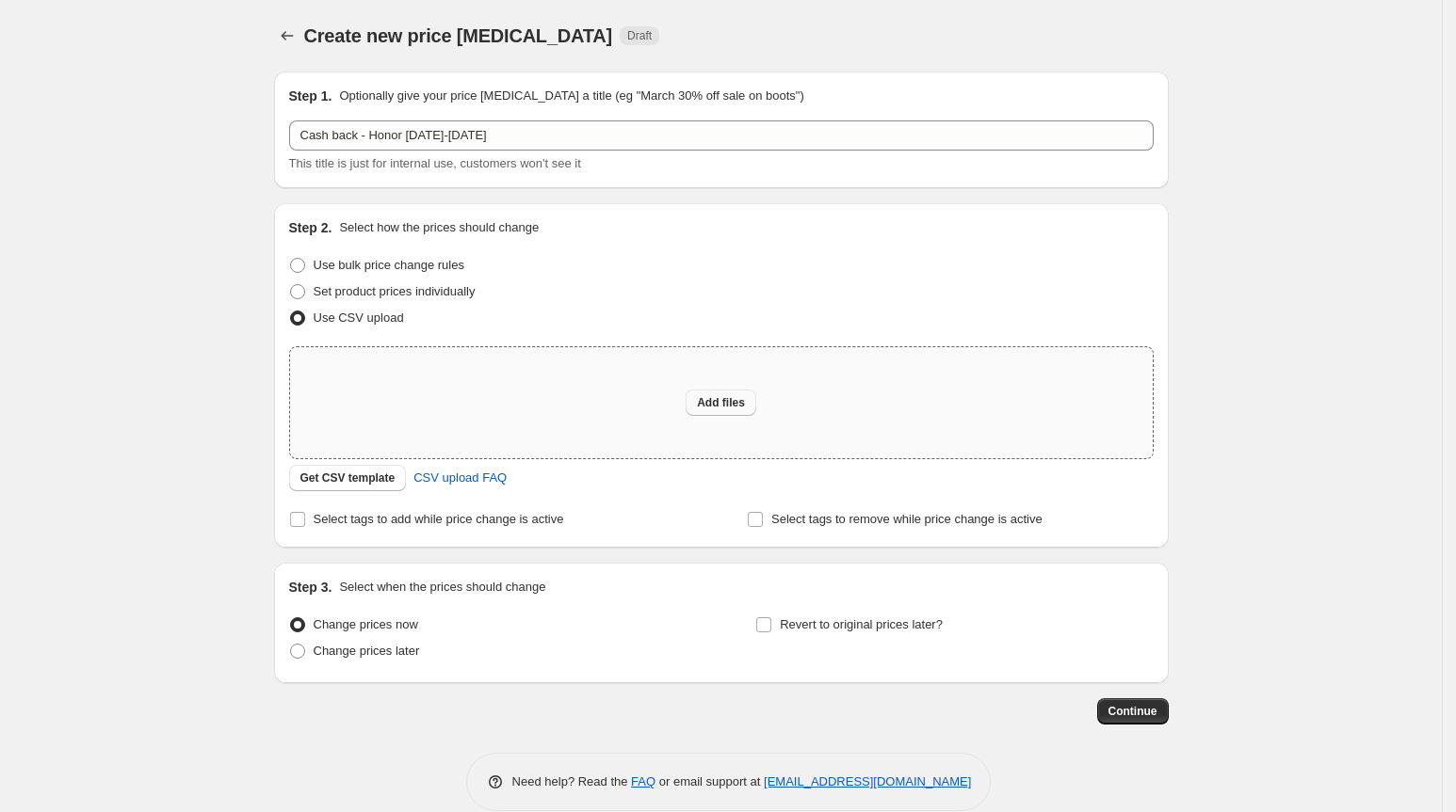
type input "C:\fakepath\Cash back - Honor [DATE]-[DATE] .csv"
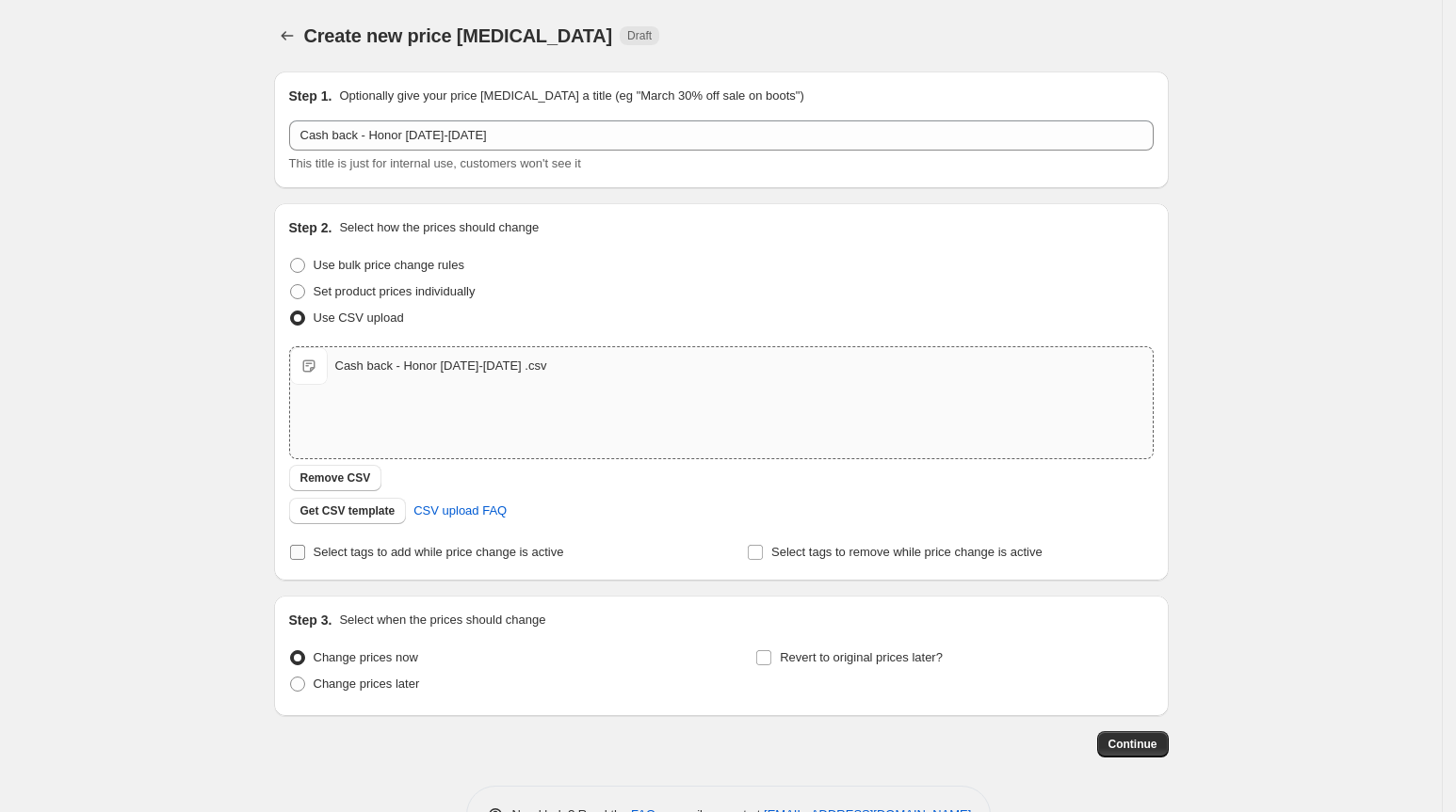
click at [427, 548] on span "Select tags to add while price change is active" at bounding box center [438, 551] width 251 height 14
click at [305, 548] on input "Select tags to add while price change is active" at bounding box center [297, 551] width 15 height 15
checkbox input "true"
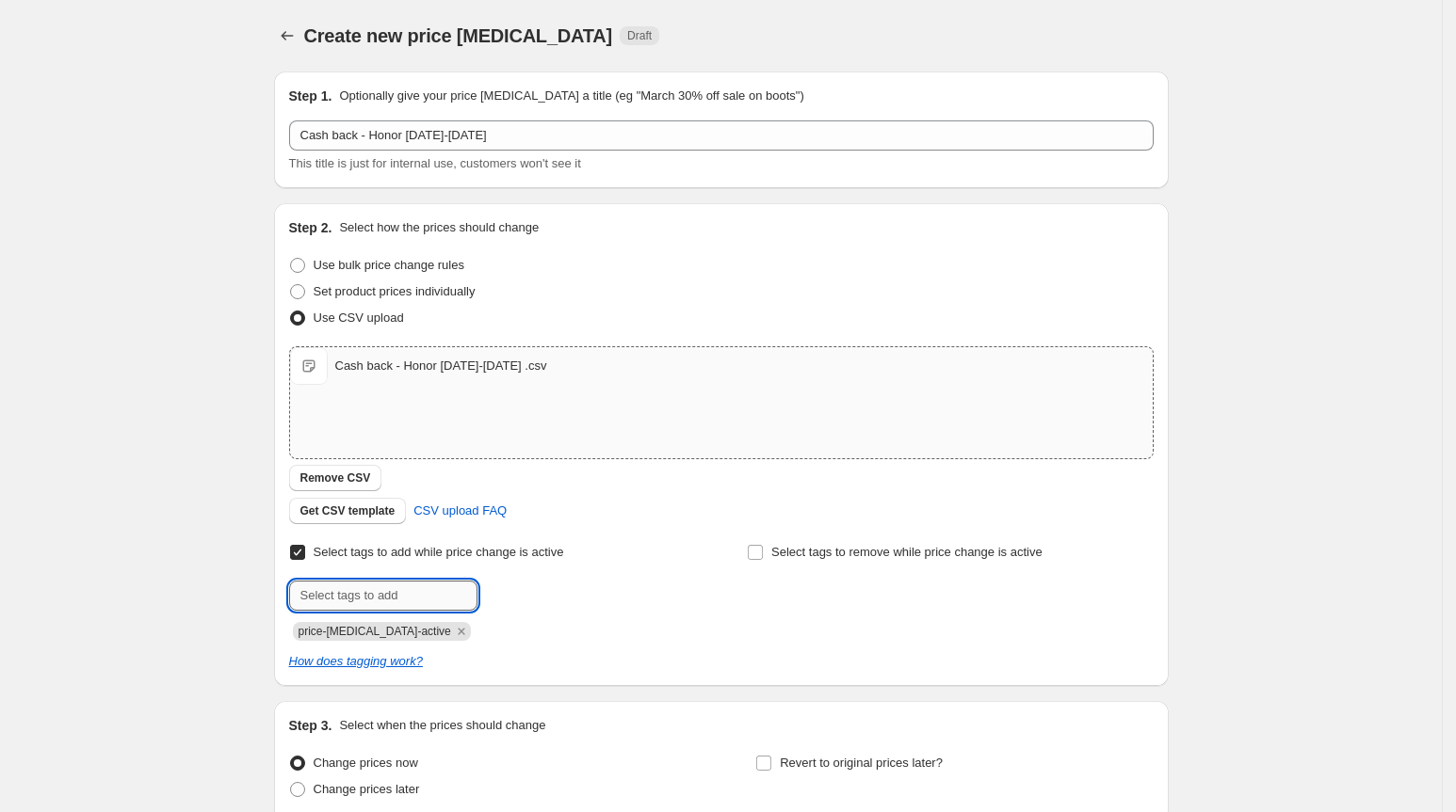
click at [395, 595] on input "text" at bounding box center [383, 595] width 188 height 30
paste input "Cash back - Honor [DATE]-[DATE]"
type input "Cash back - Honor [DATE]-[DATE]"
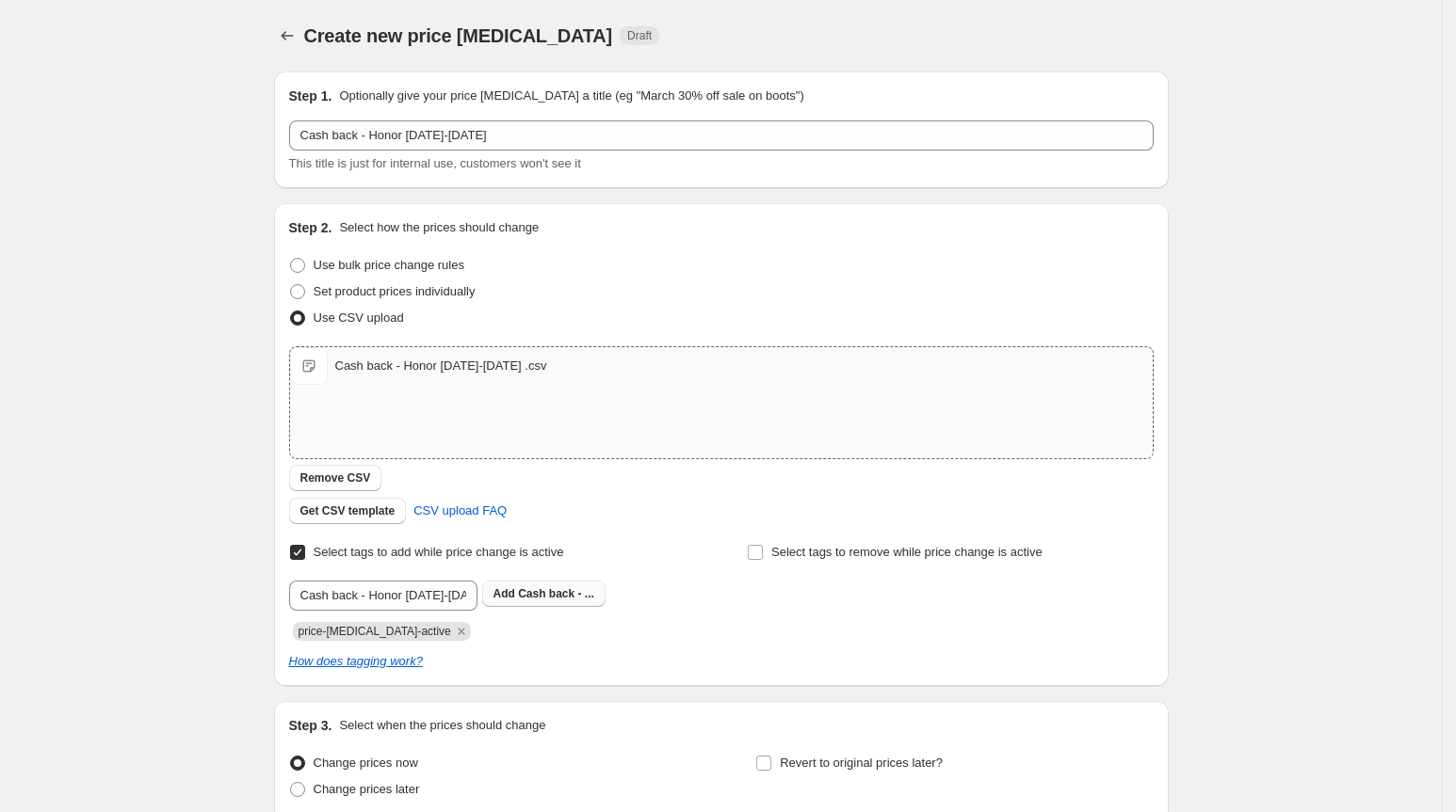
click at [570, 589] on span "Cash back - ..." at bounding box center [556, 594] width 76 height 14
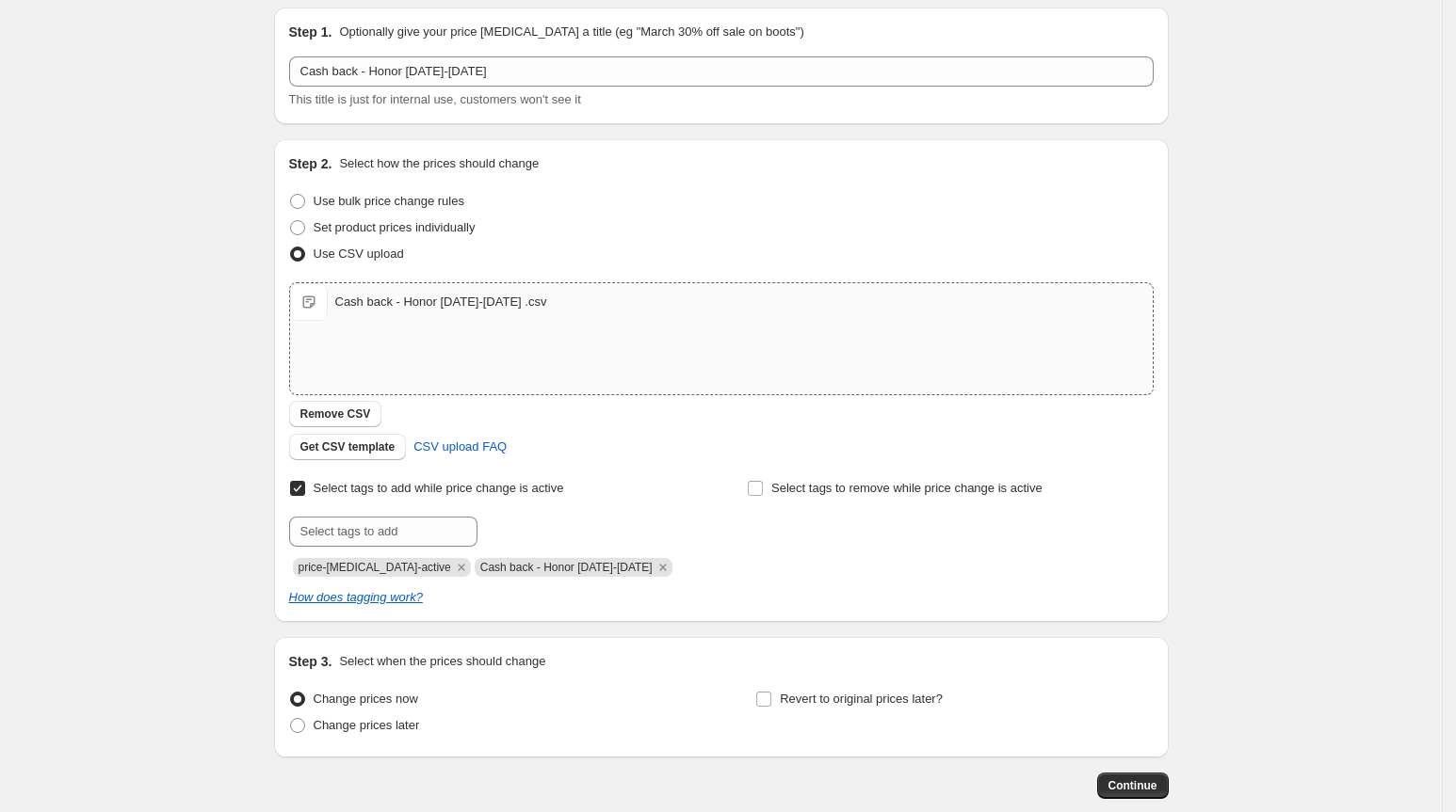
scroll to position [166, 0]
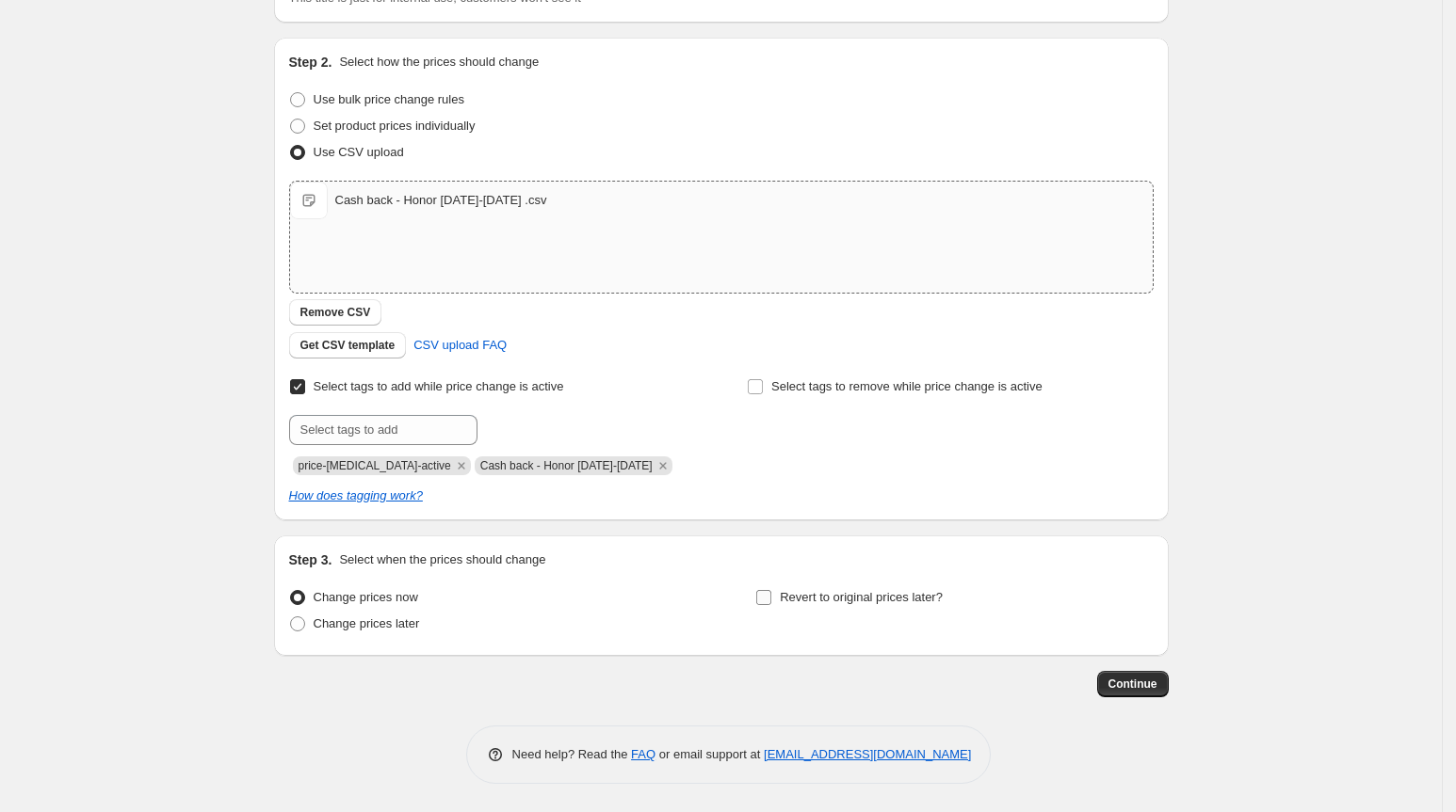
click at [771, 600] on input "Revert to original prices later?" at bounding box center [763, 597] width 15 height 15
checkbox input "true"
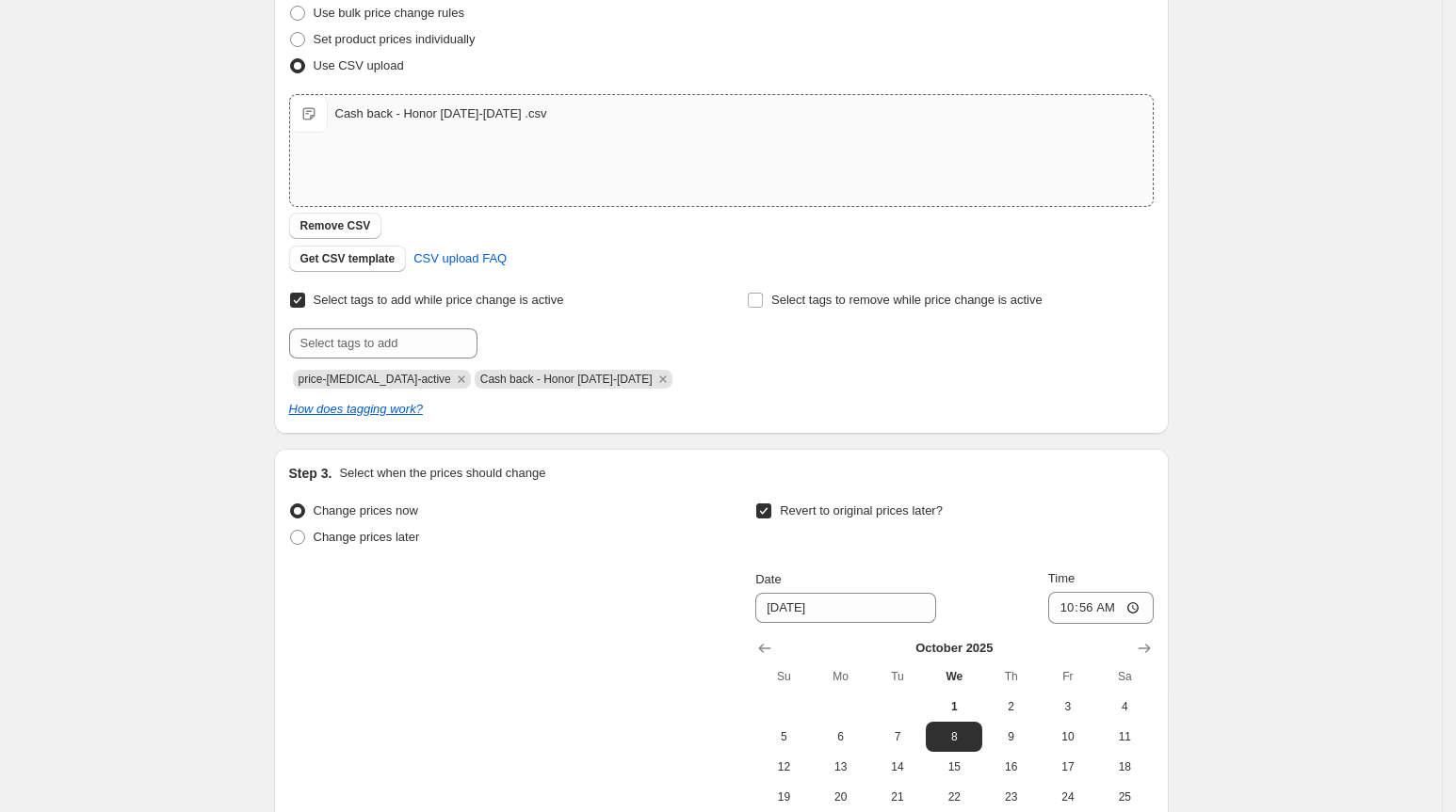
scroll to position [487, 0]
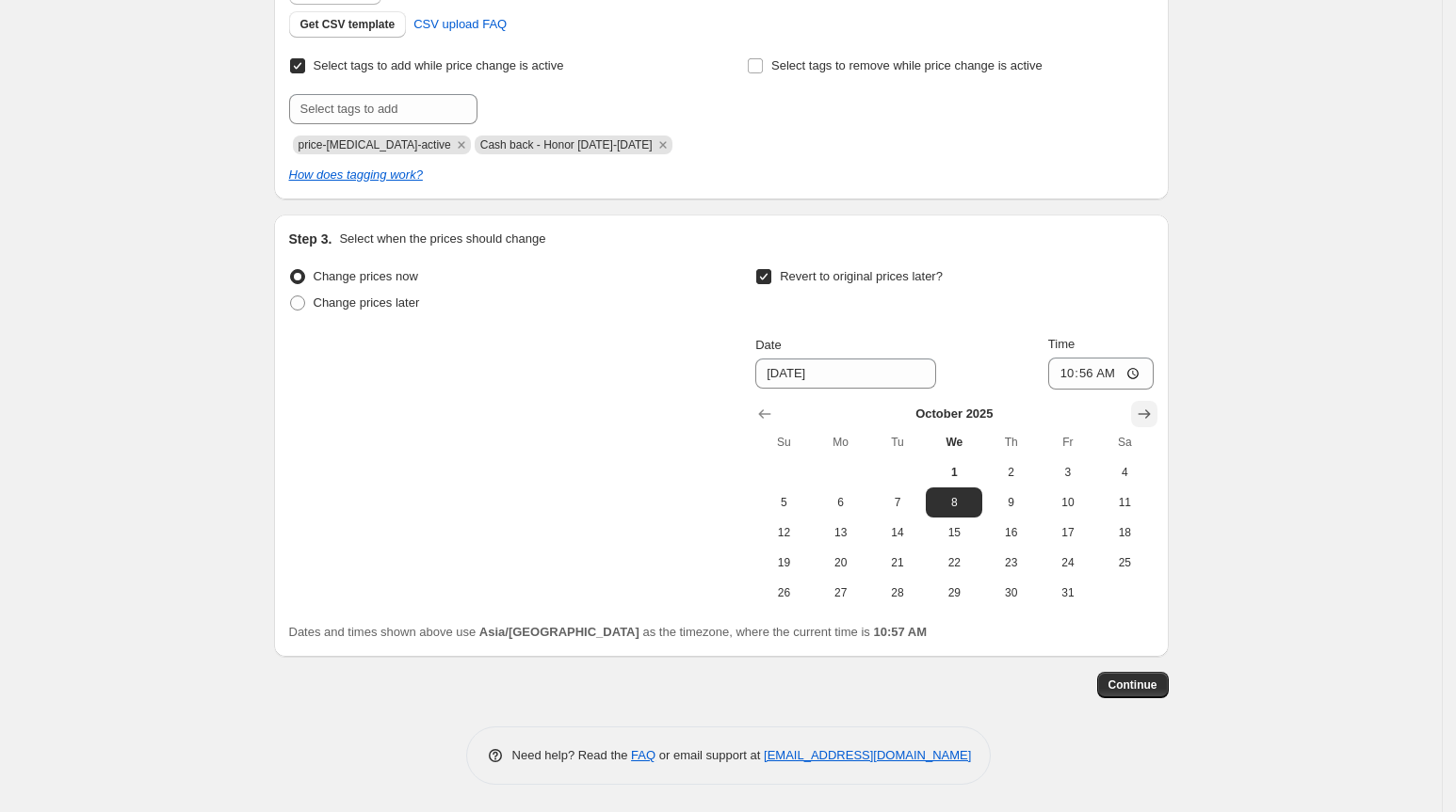
click at [1140, 415] on icon "Show next month, November 2025" at bounding box center [1144, 414] width 19 height 19
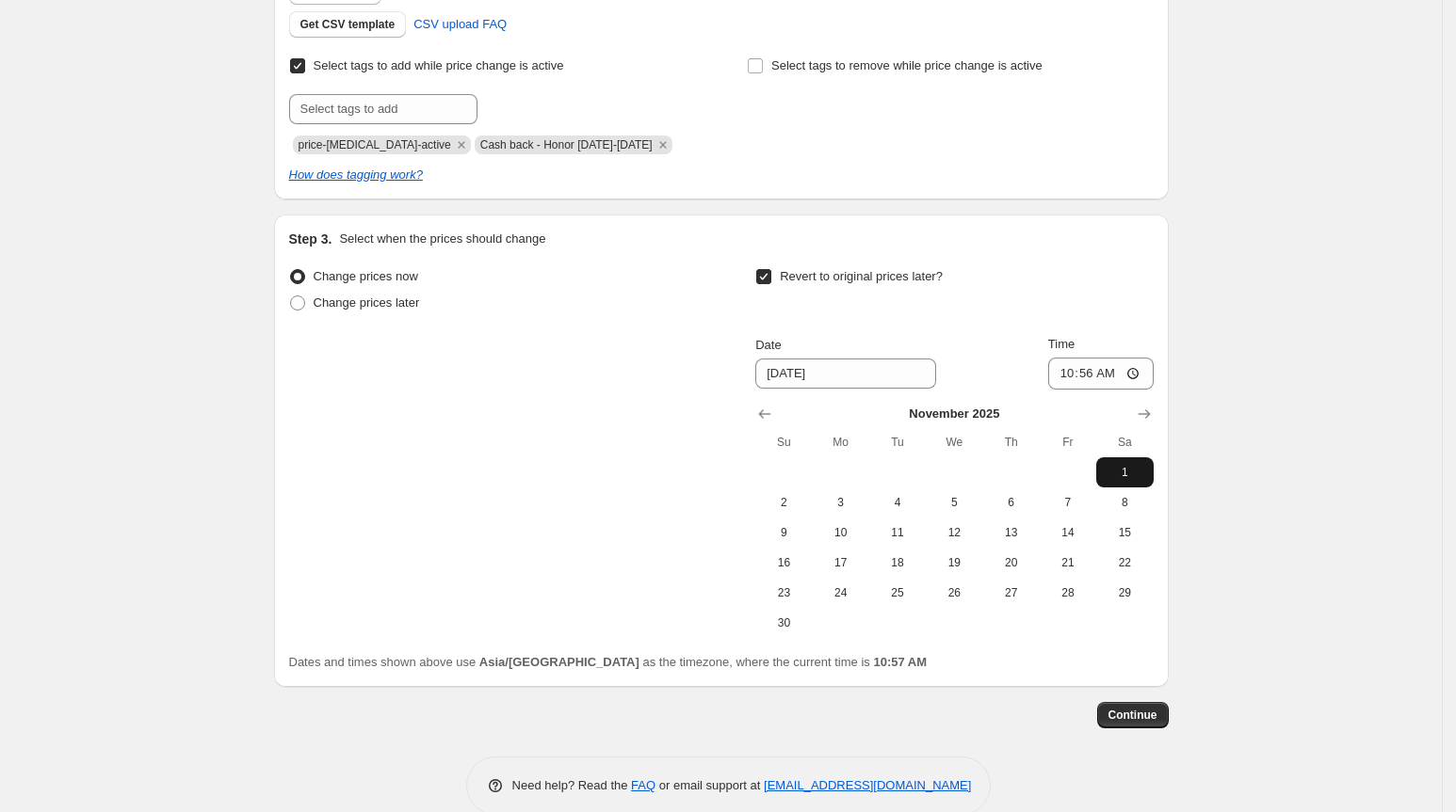
click at [1134, 462] on button "1" at bounding box center [1125, 472] width 57 height 30
type input "[DATE]"
click at [1071, 367] on input "10:56" at bounding box center [1101, 373] width 105 height 32
type input "00:00"
click at [1205, 333] on div "Create new price [MEDICAL_DATA]. This page is ready Create new price [MEDICAL_D…" at bounding box center [721, 178] width 1442 height 1330
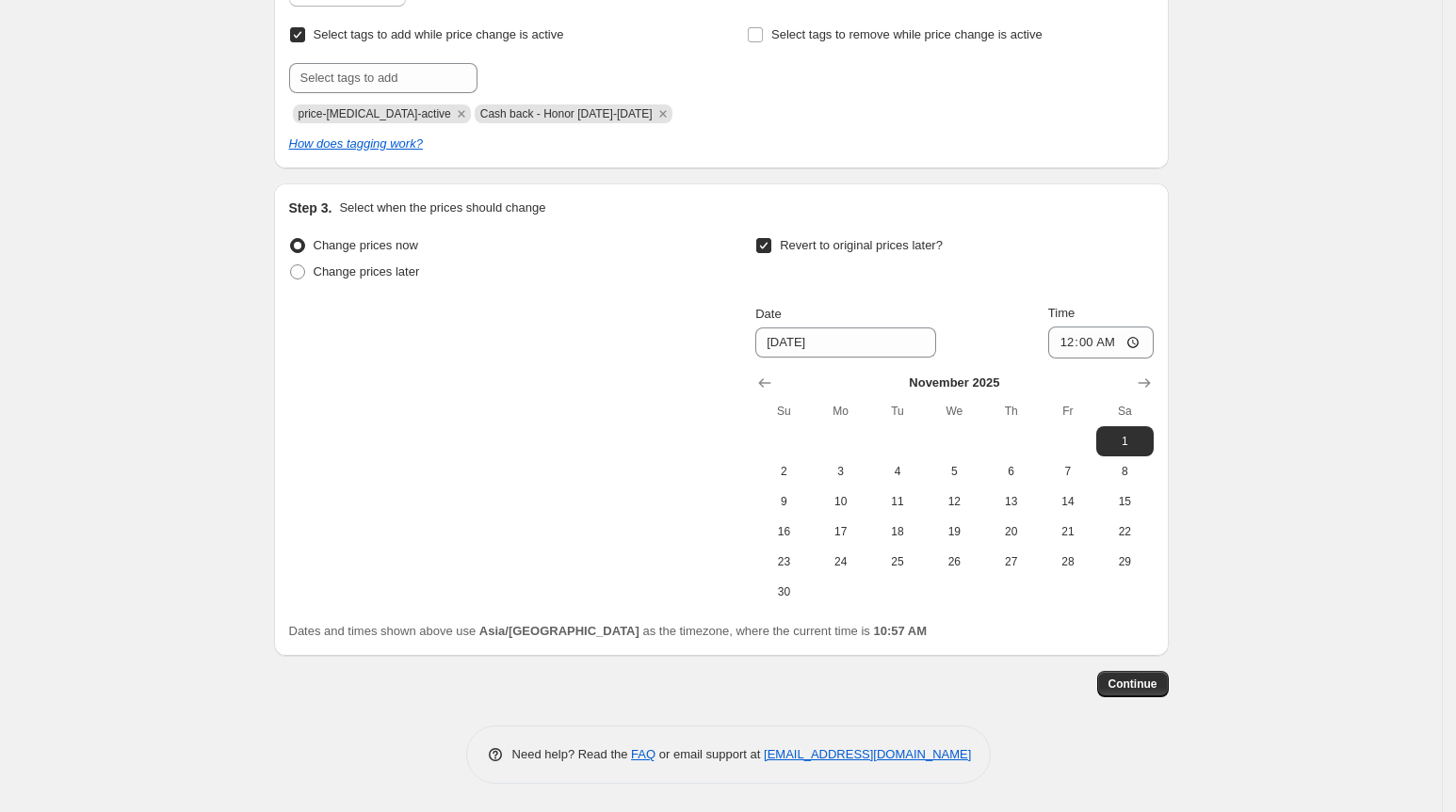
scroll to position [0, 0]
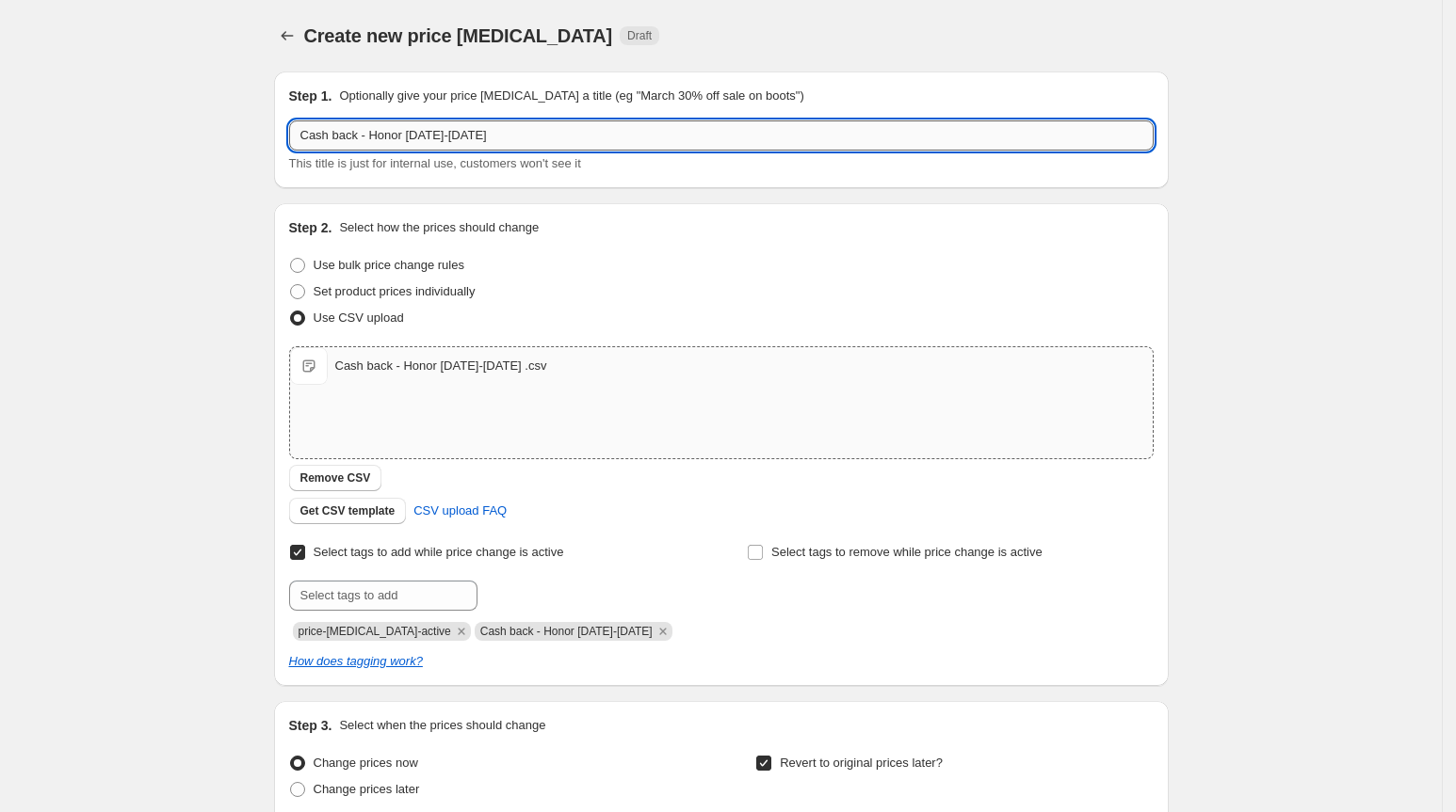
click at [527, 135] on input "Cash back - Honor [DATE]-[DATE]" at bounding box center [721, 135] width 864 height 30
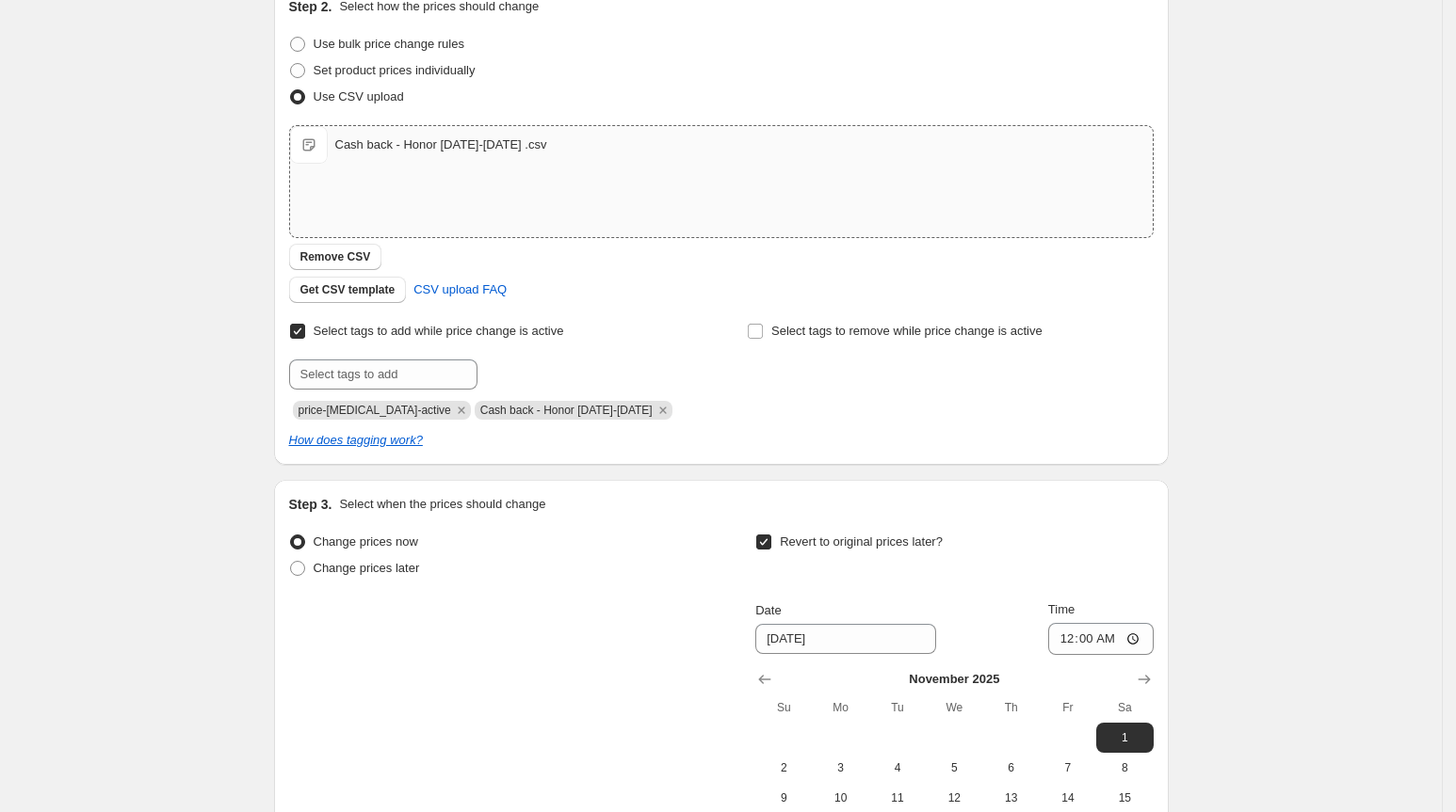
scroll to position [517, 0]
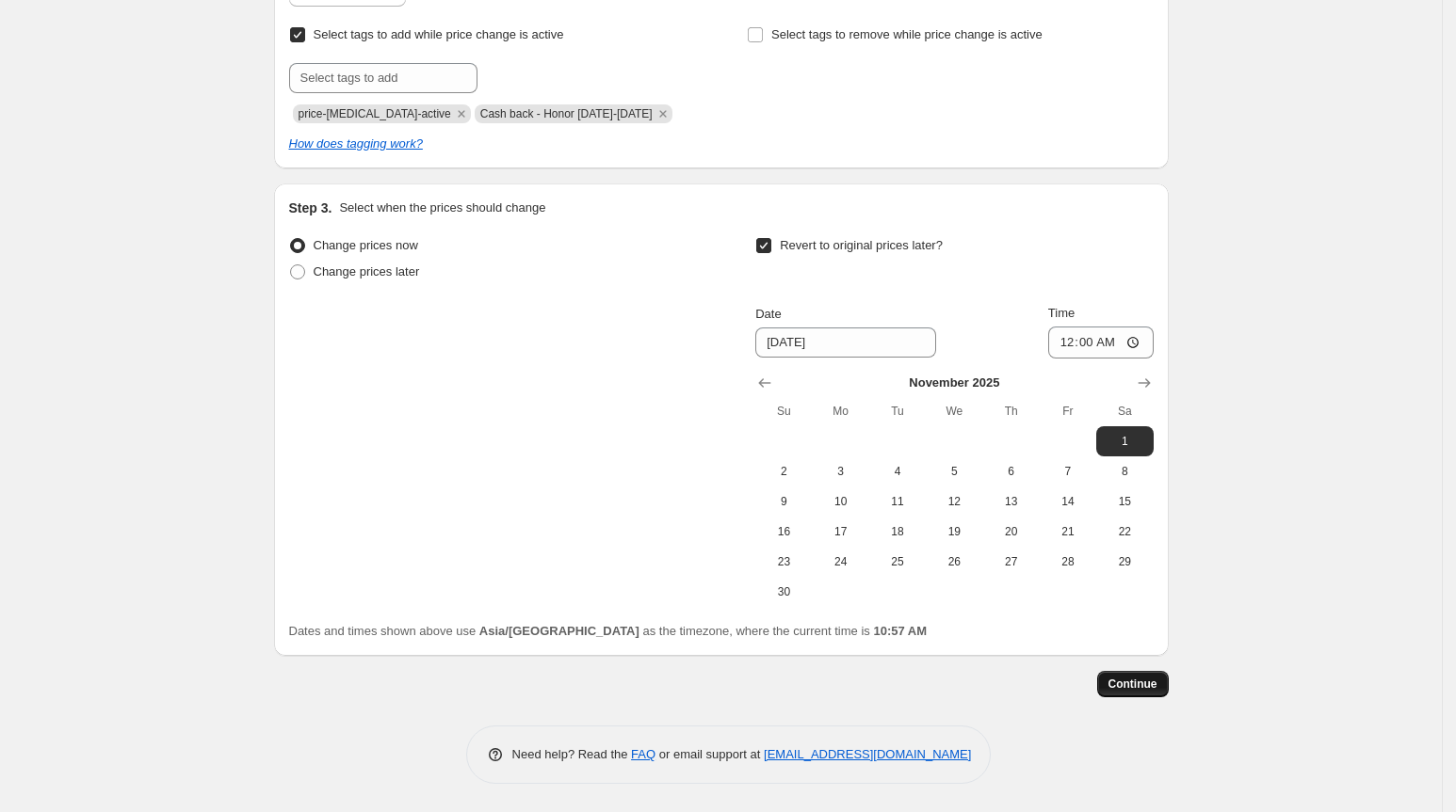
click at [1143, 689] on span "Continue" at bounding box center [1133, 683] width 49 height 15
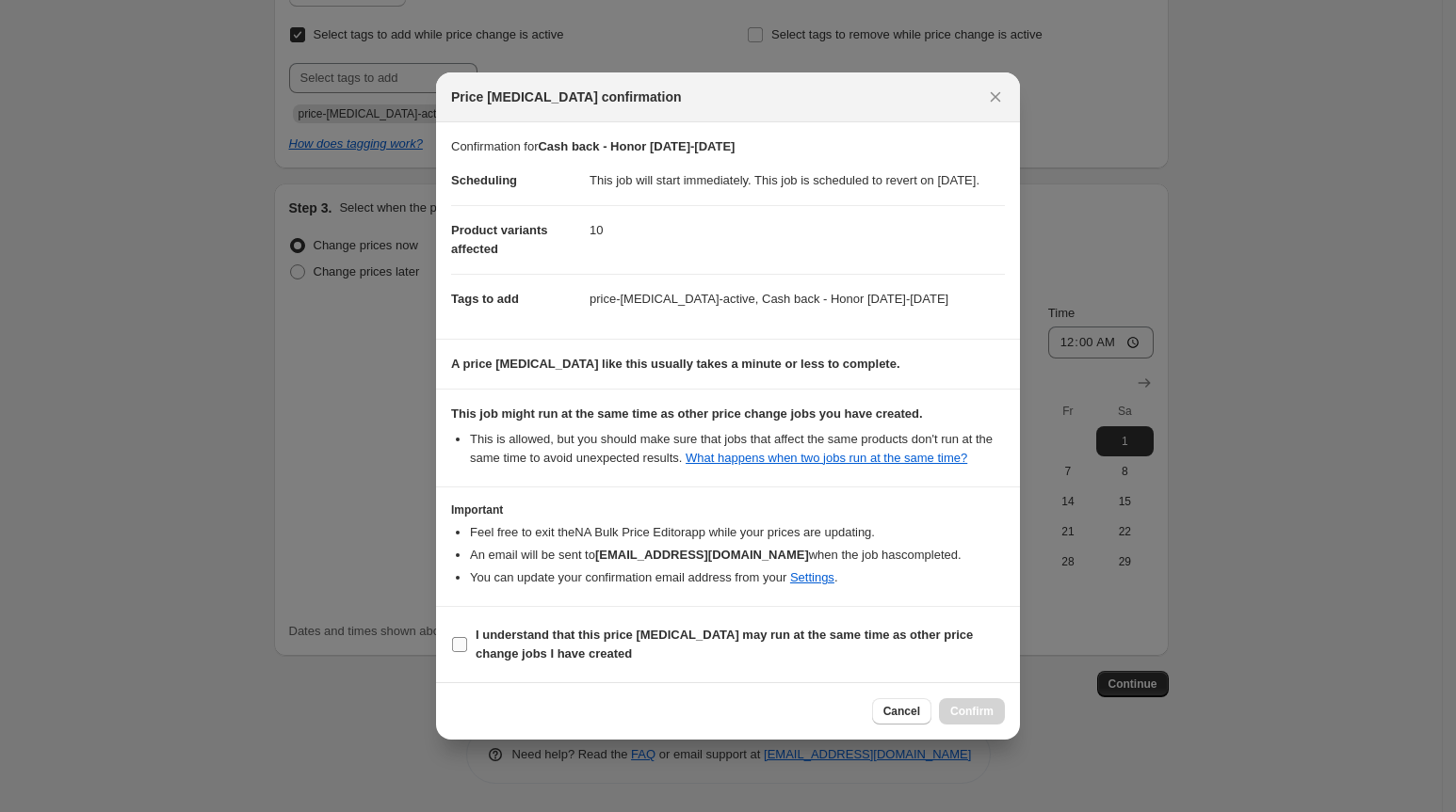
click at [788, 658] on b "I understand that this price [MEDICAL_DATA] may run at the same time as other p…" at bounding box center [724, 644] width 497 height 33
click at [467, 652] on input "I understand that this price [MEDICAL_DATA] may run at the same time as other p…" at bounding box center [459, 644] width 15 height 15
checkbox input "true"
click at [969, 719] on span "Confirm" at bounding box center [972, 710] width 43 height 15
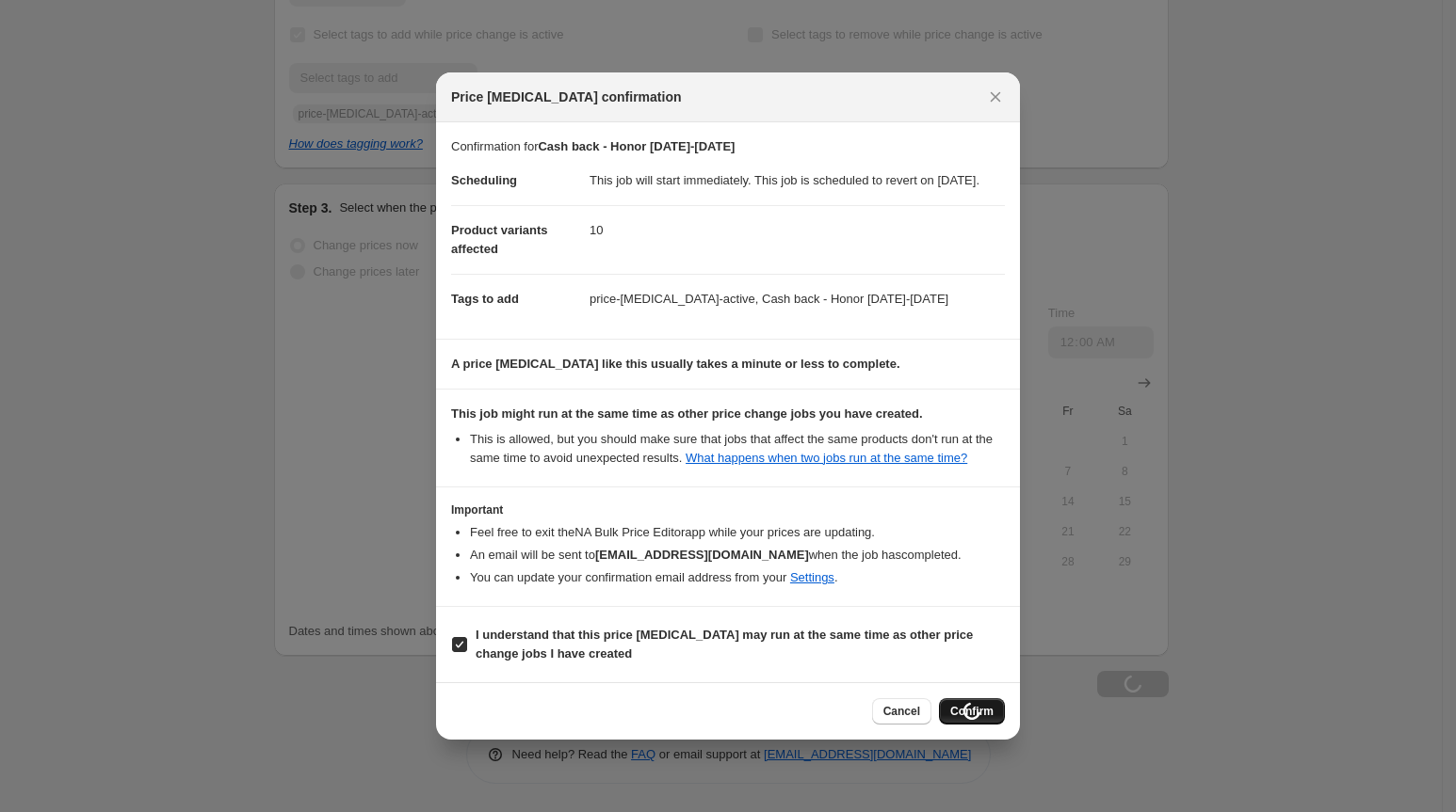
type input "Cash back - Honor [DATE]-[DATE]"
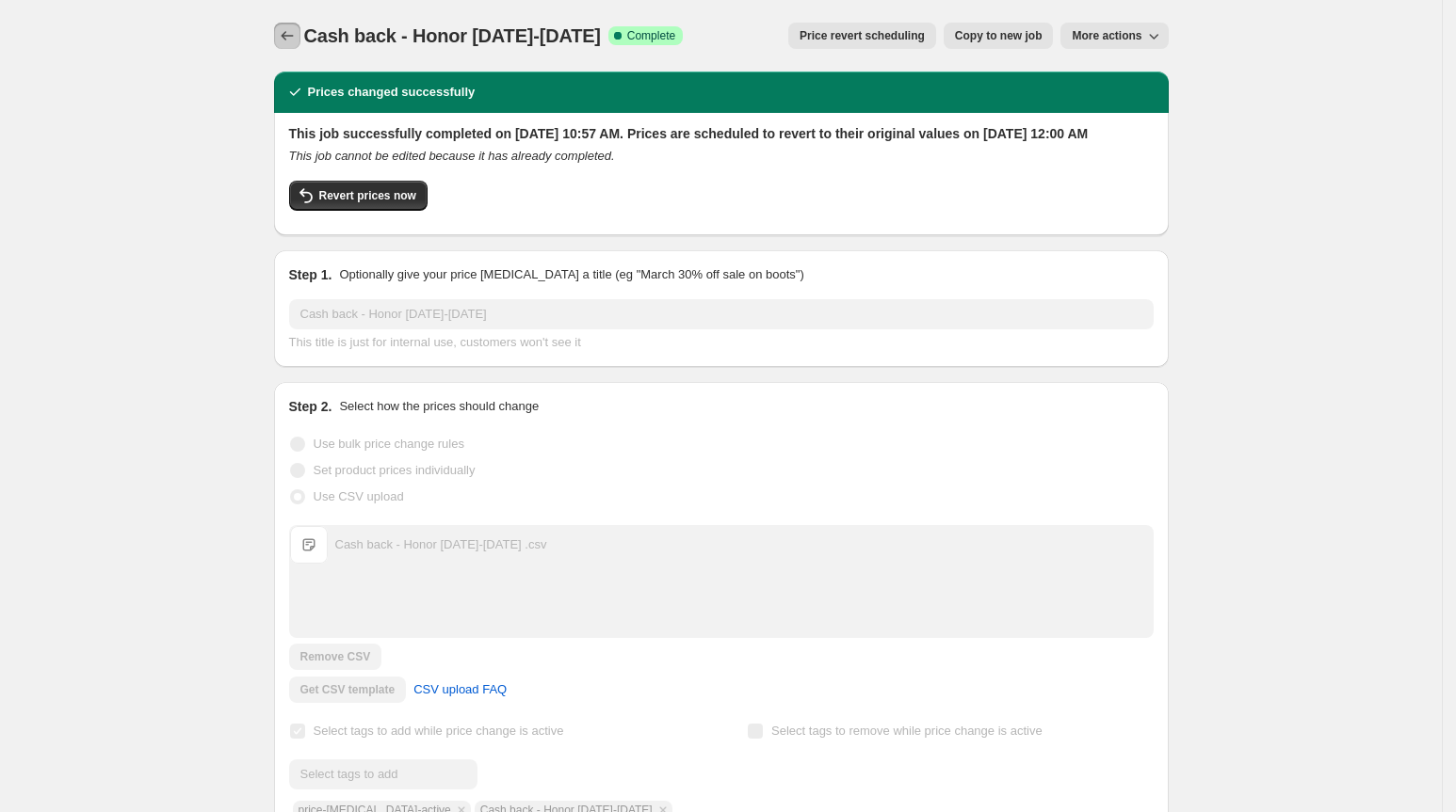
click at [288, 40] on icon "Price change jobs" at bounding box center [286, 35] width 19 height 19
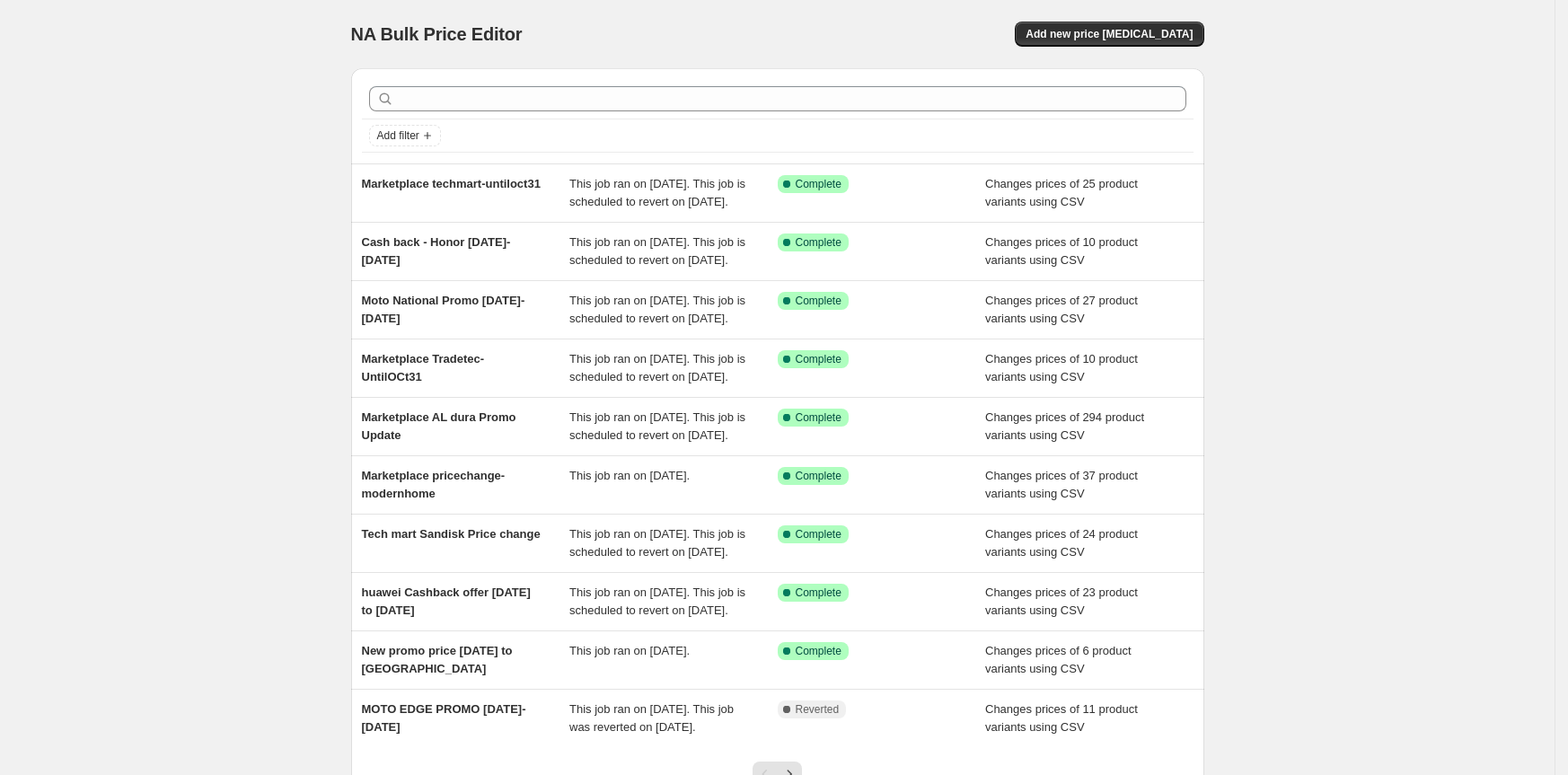
click at [1042, 25] on div "Add new price [MEDICAL_DATA]" at bounding box center [990, 34] width 428 height 25
click at [994, 12] on div "NA Bulk Price Editor. This page is ready NA Bulk Price Editor Add new price cha…" at bounding box center [777, 34] width 853 height 68
click at [237, 28] on div "NA Bulk Price Editor. This page is ready NA Bulk Price Editor Add new price cha…" at bounding box center [777, 462] width 1554 height 925
